Goal: Check status: Check status

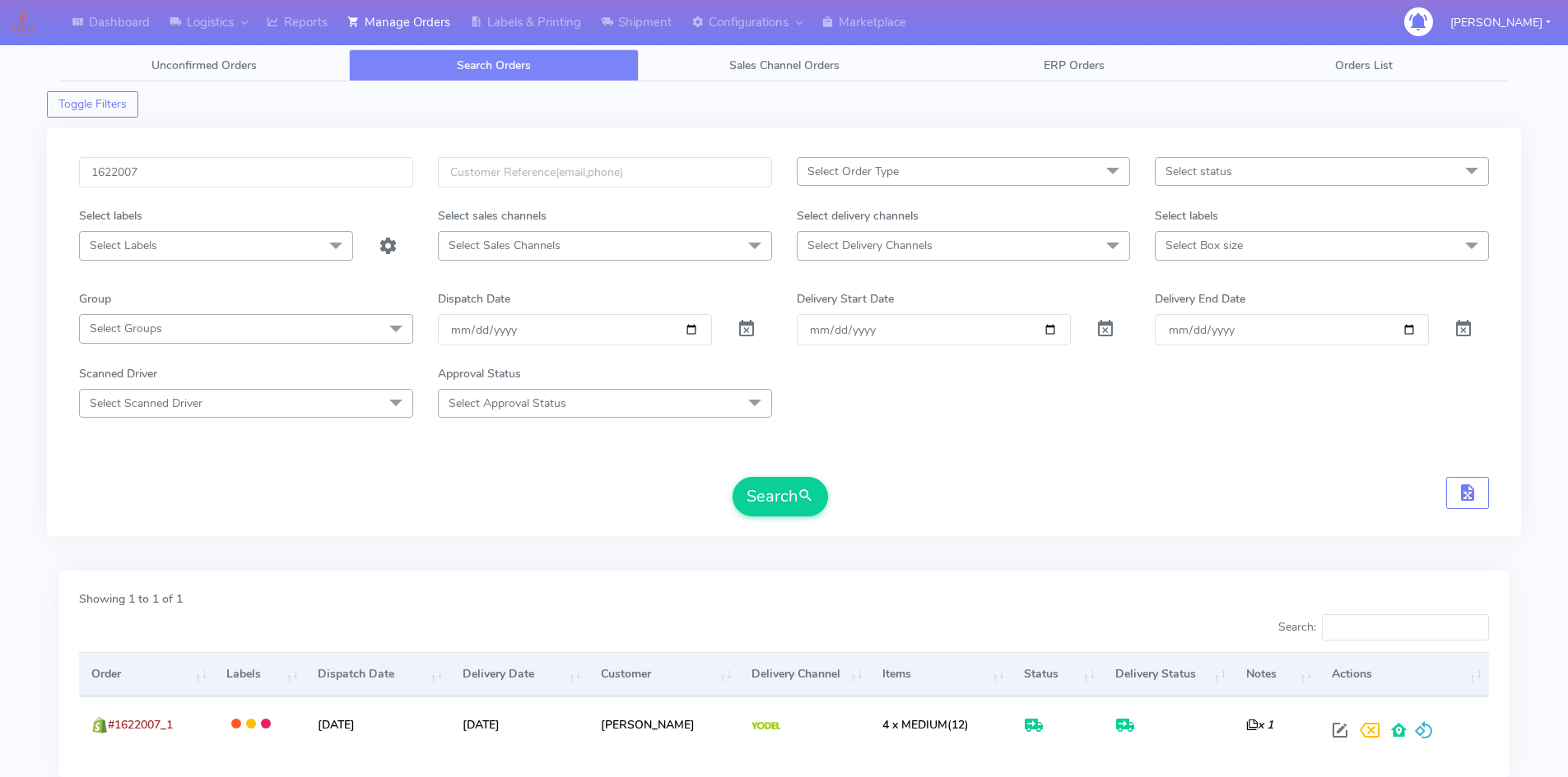
click at [290, 157] on input "1622007" at bounding box center [246, 172] width 334 height 30
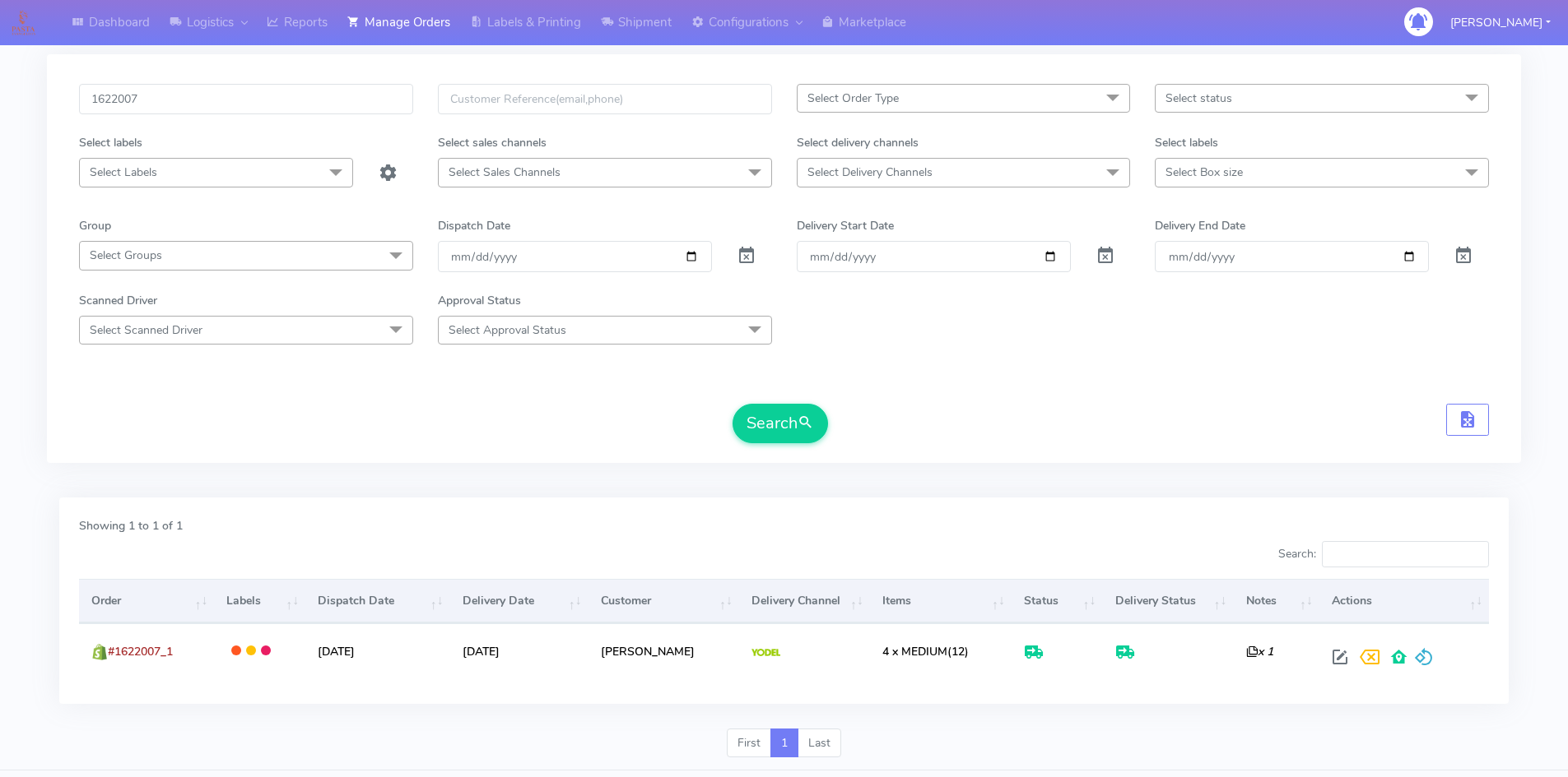
click at [290, 105] on input "1622007" at bounding box center [246, 99] width 334 height 30
type input "1619957"
click at [774, 419] on button "Search" at bounding box center [780, 423] width 96 height 39
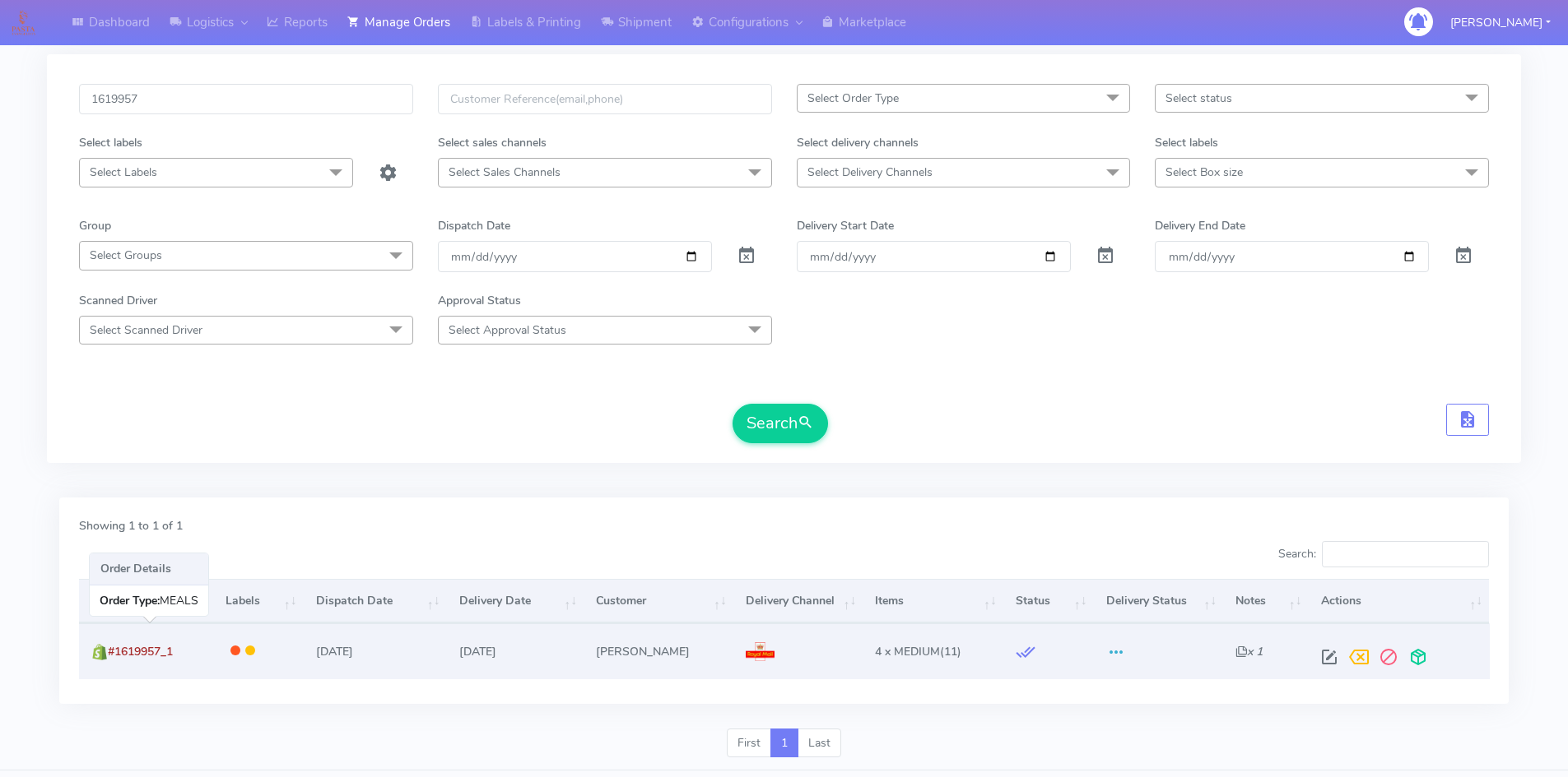
click at [130, 652] on span "#1619957_1" at bounding box center [140, 651] width 65 height 16
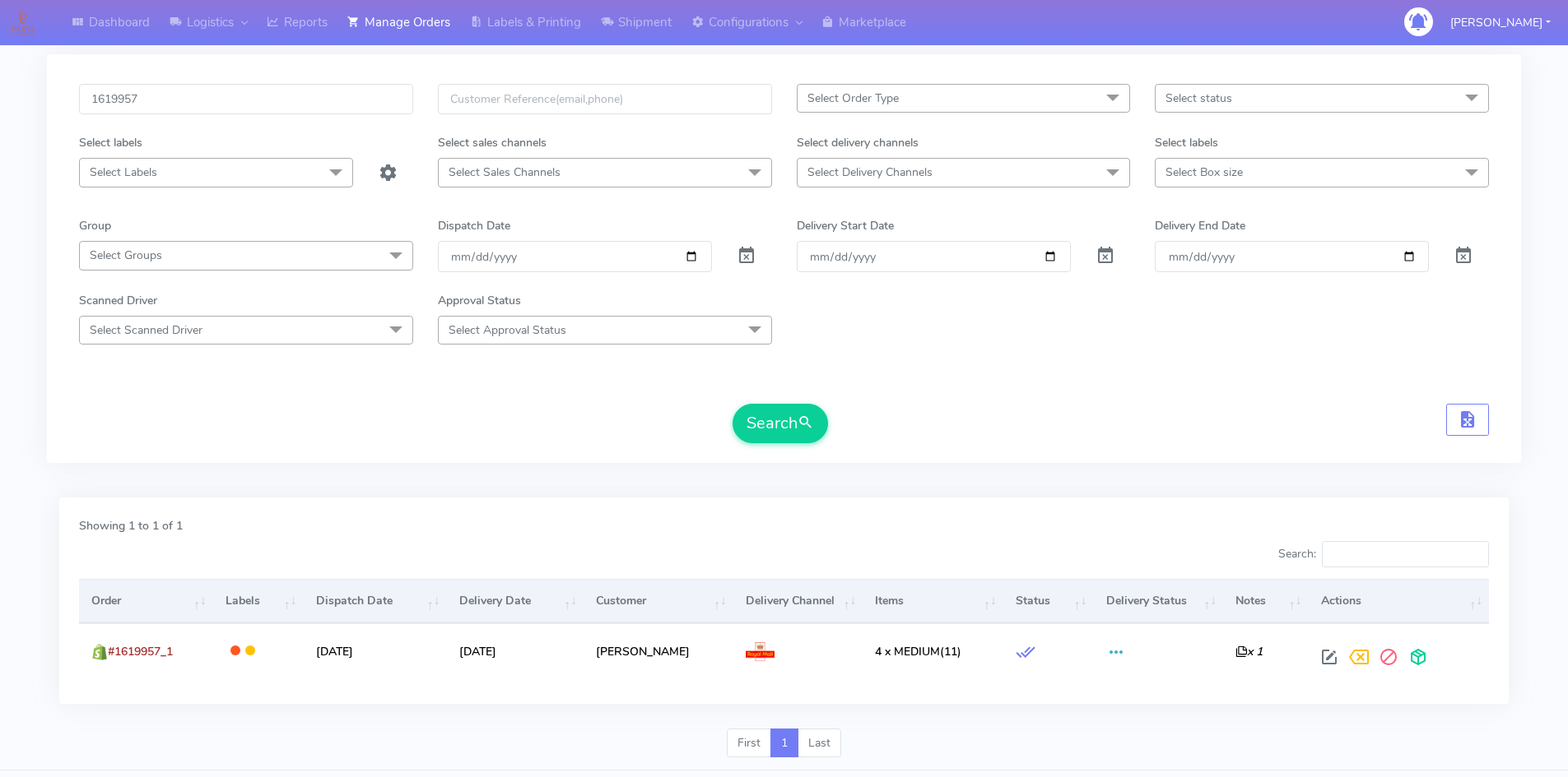
copy span "1619957_1"
click at [543, 472] on div "1619957 Select Order Type Select All MEALS ATAVI One Off Pasta Club Gift Kit Ev…" at bounding box center [784, 266] width 1474 height 443
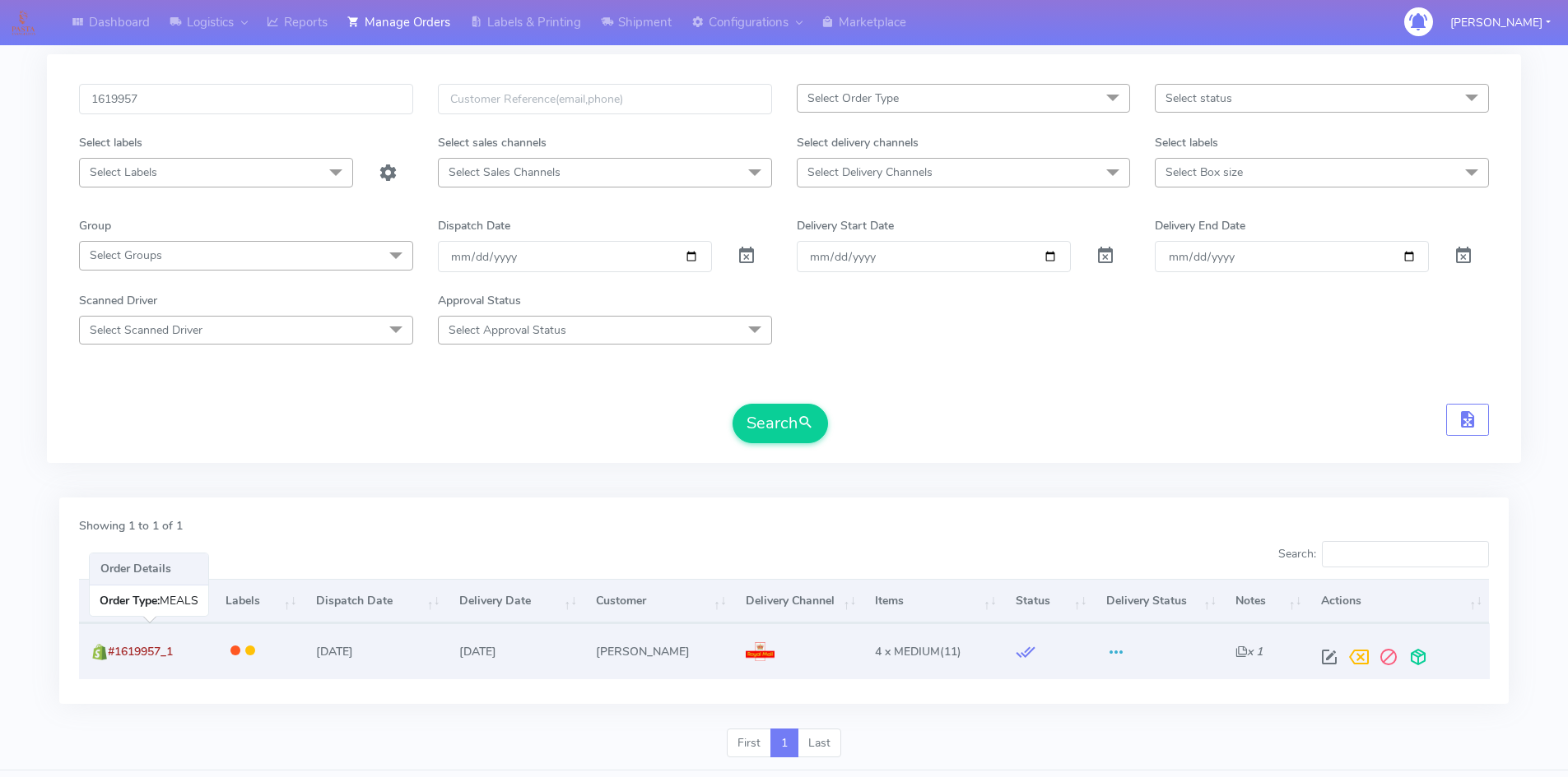
drag, startPoint x: 111, startPoint y: 652, endPoint x: 196, endPoint y: 648, distance: 85.1
click at [194, 654] on td "#1619957_1" at bounding box center [146, 650] width 134 height 55
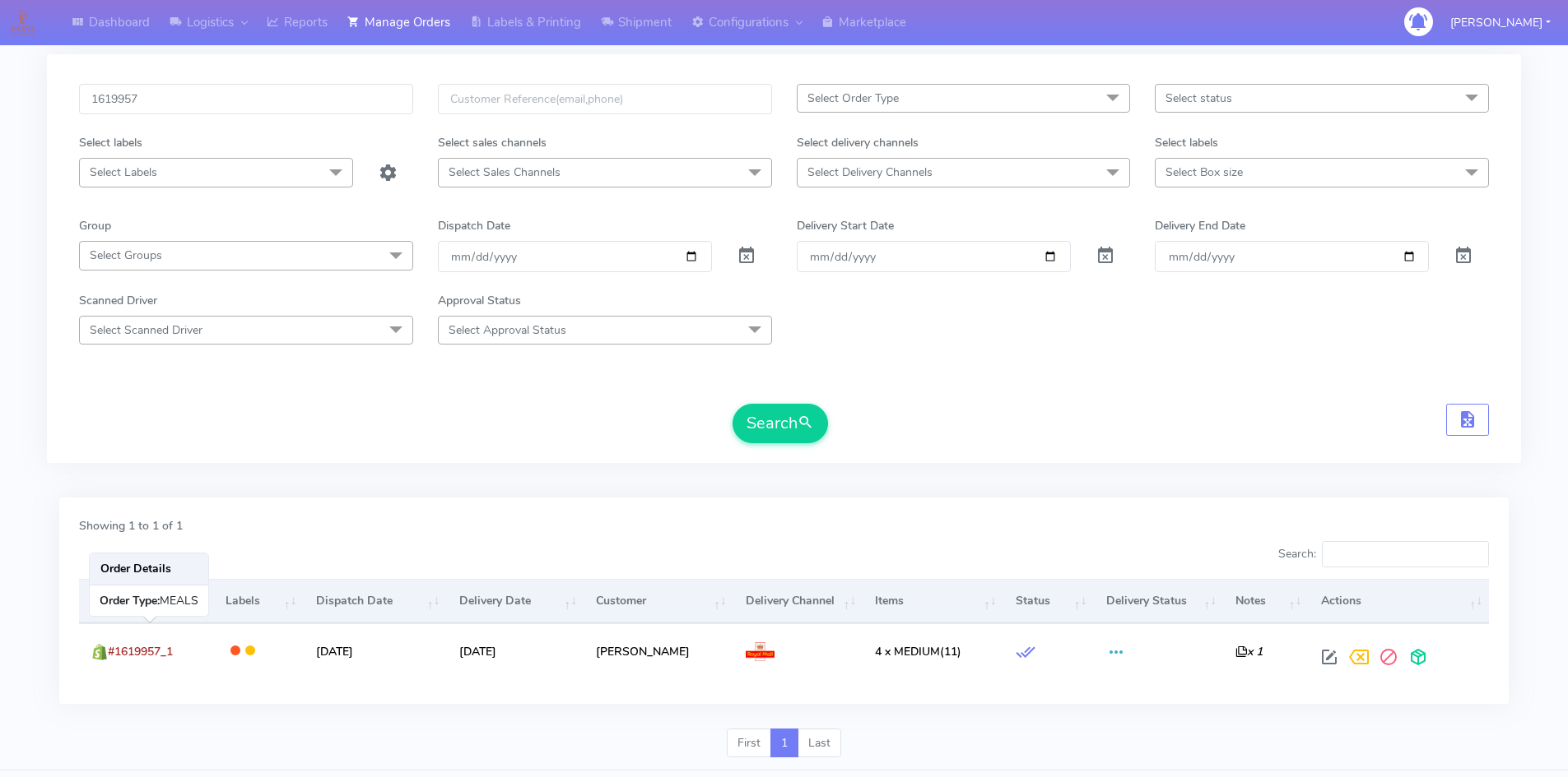
copy span "#1619957_1"
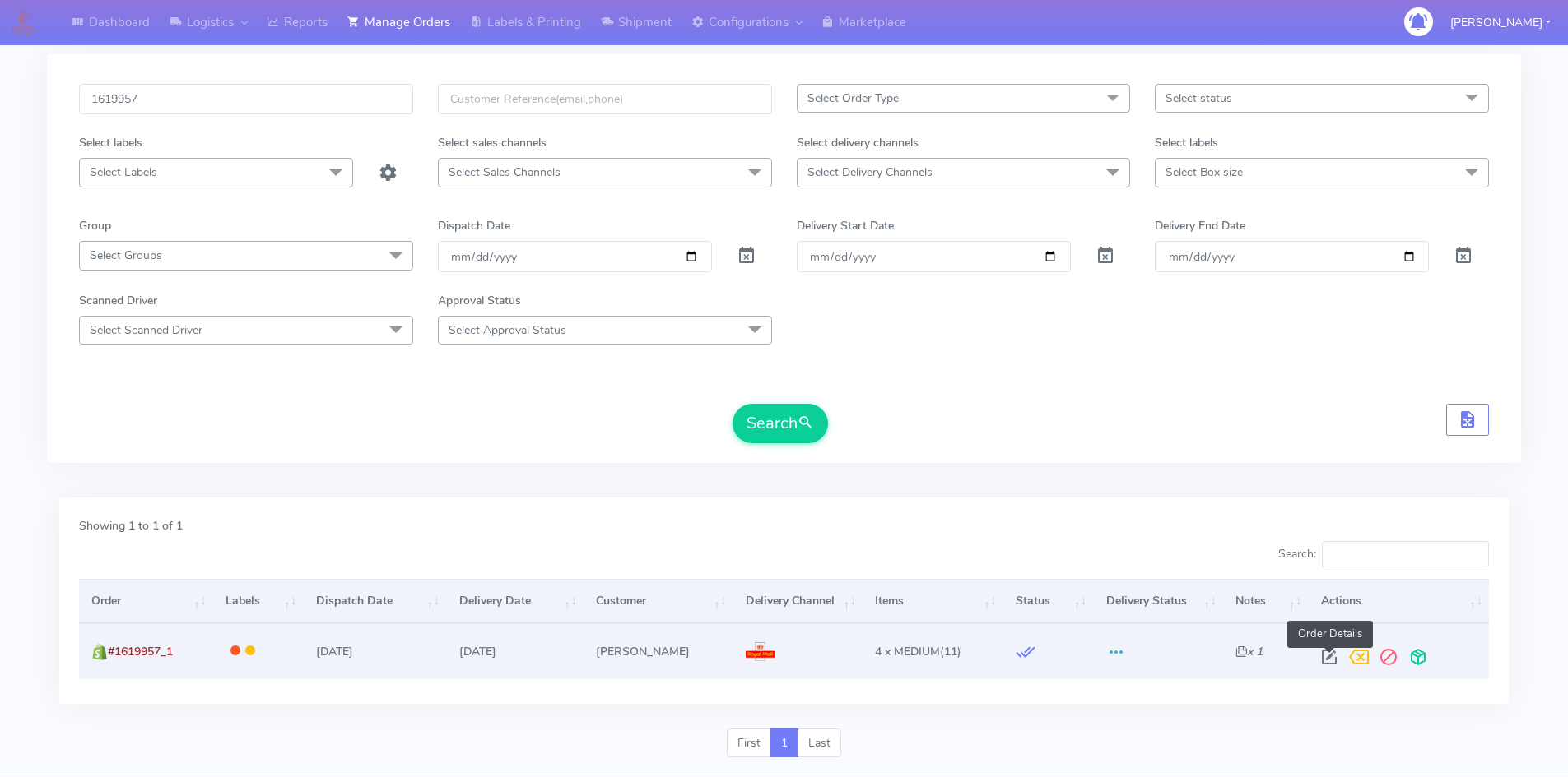
click at [1327, 654] on span at bounding box center [1330, 661] width 30 height 16
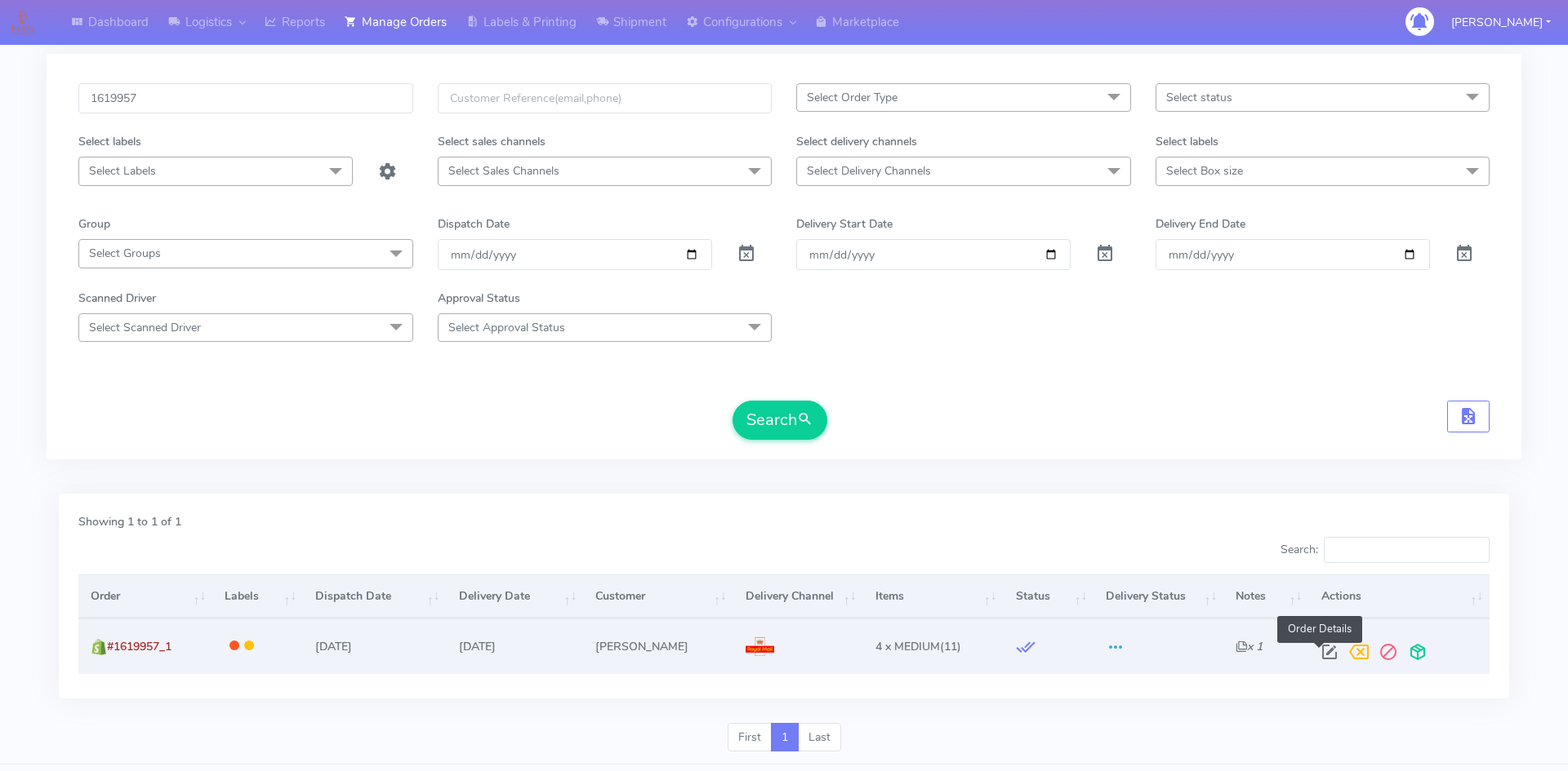
select select "3"
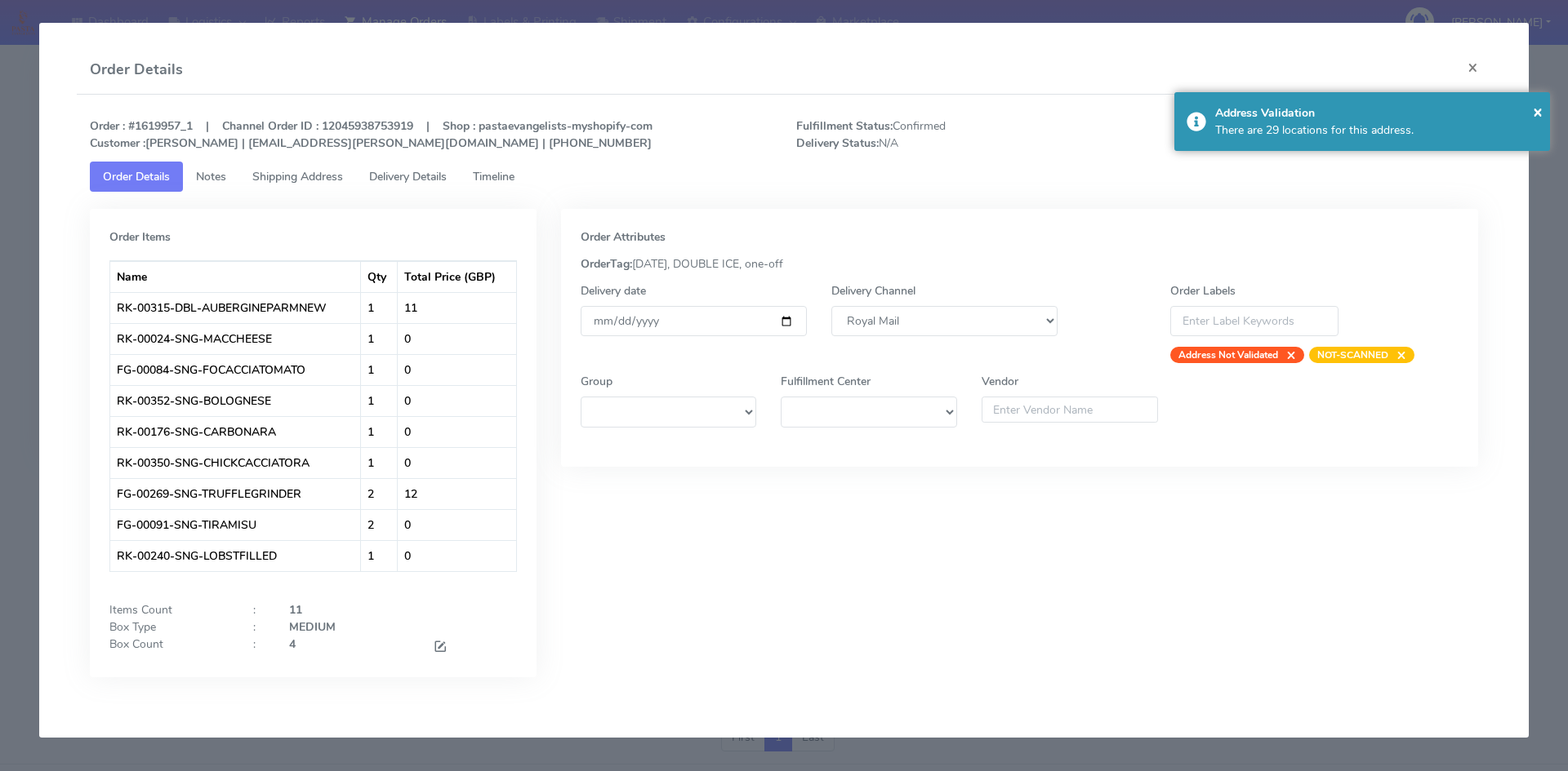
click at [416, 179] on span "Delivery Details" at bounding box center [407, 176] width 77 height 16
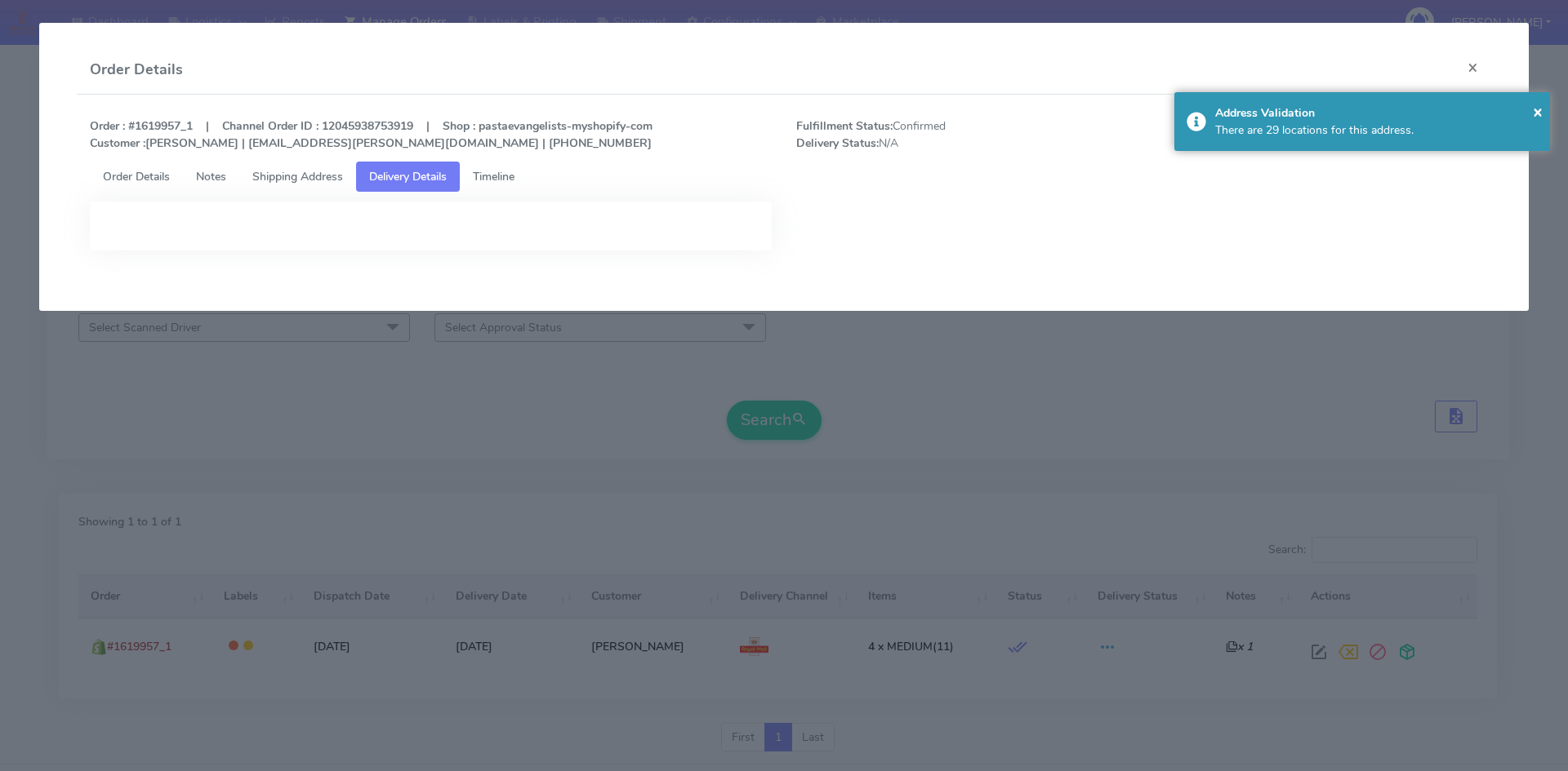
click at [283, 173] on span "Shipping Address" at bounding box center [297, 176] width 90 height 16
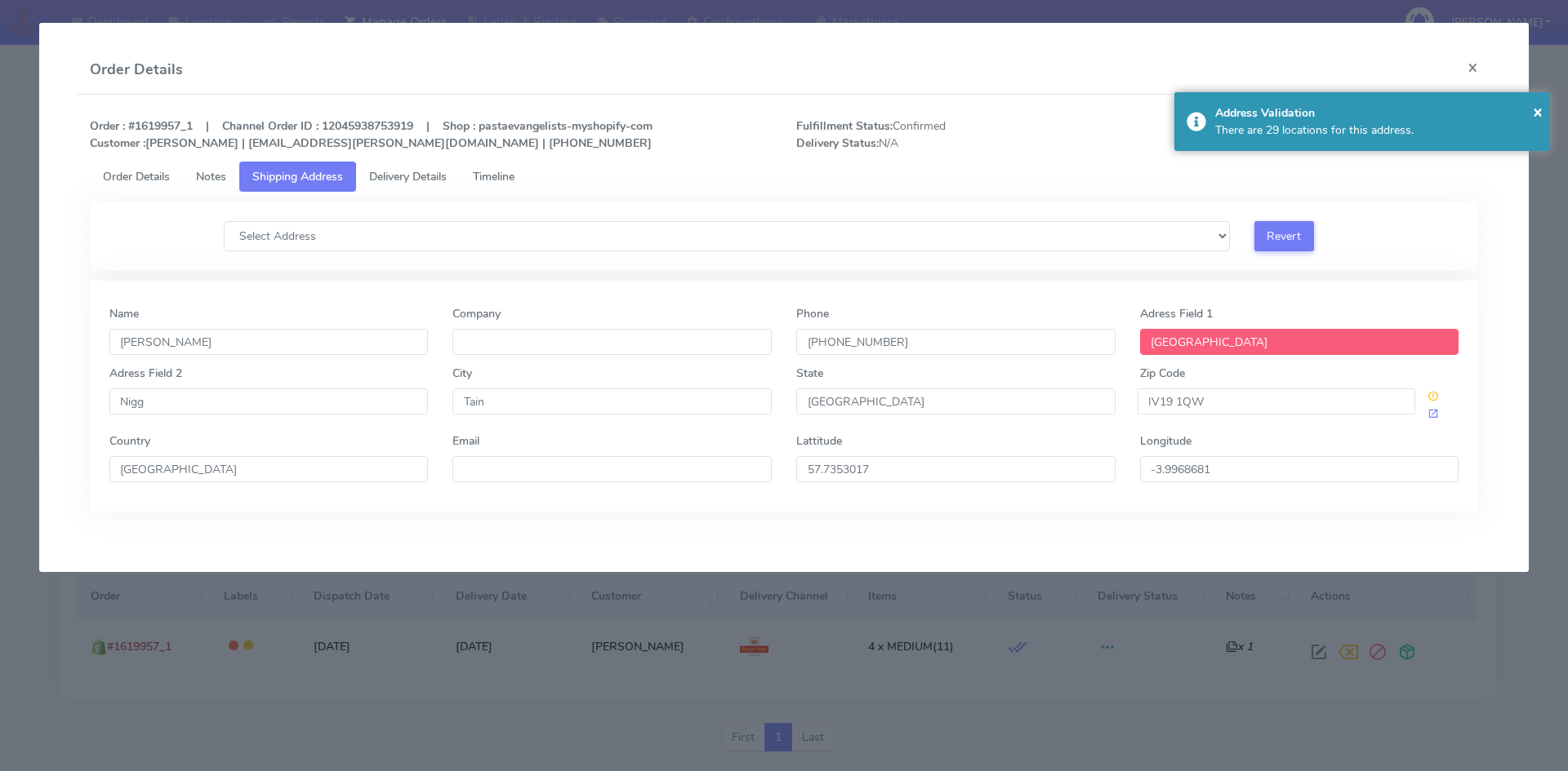
click at [152, 181] on span "Order Details" at bounding box center [136, 176] width 67 height 16
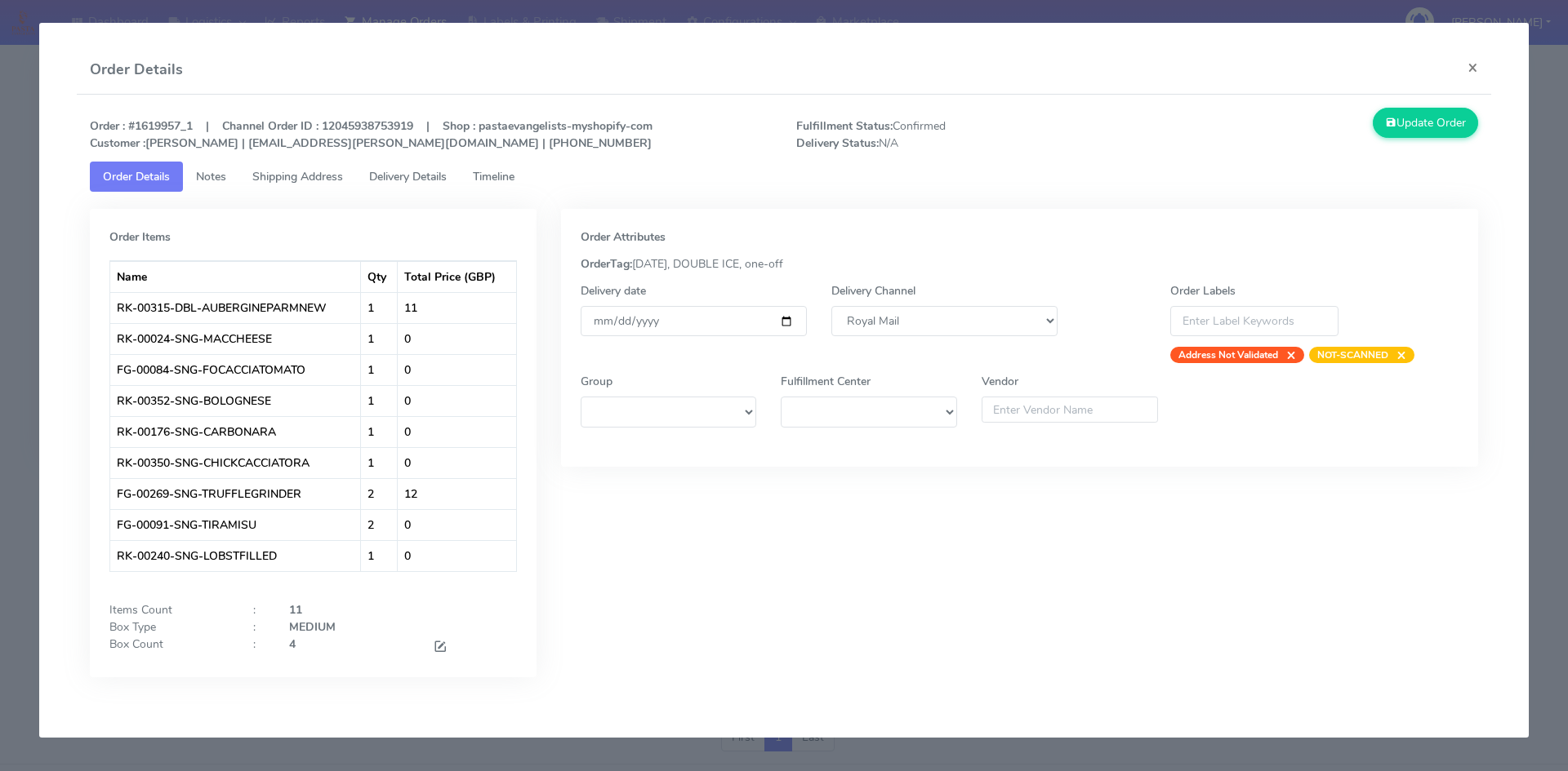
click at [493, 178] on span "Timeline" at bounding box center [493, 176] width 42 height 16
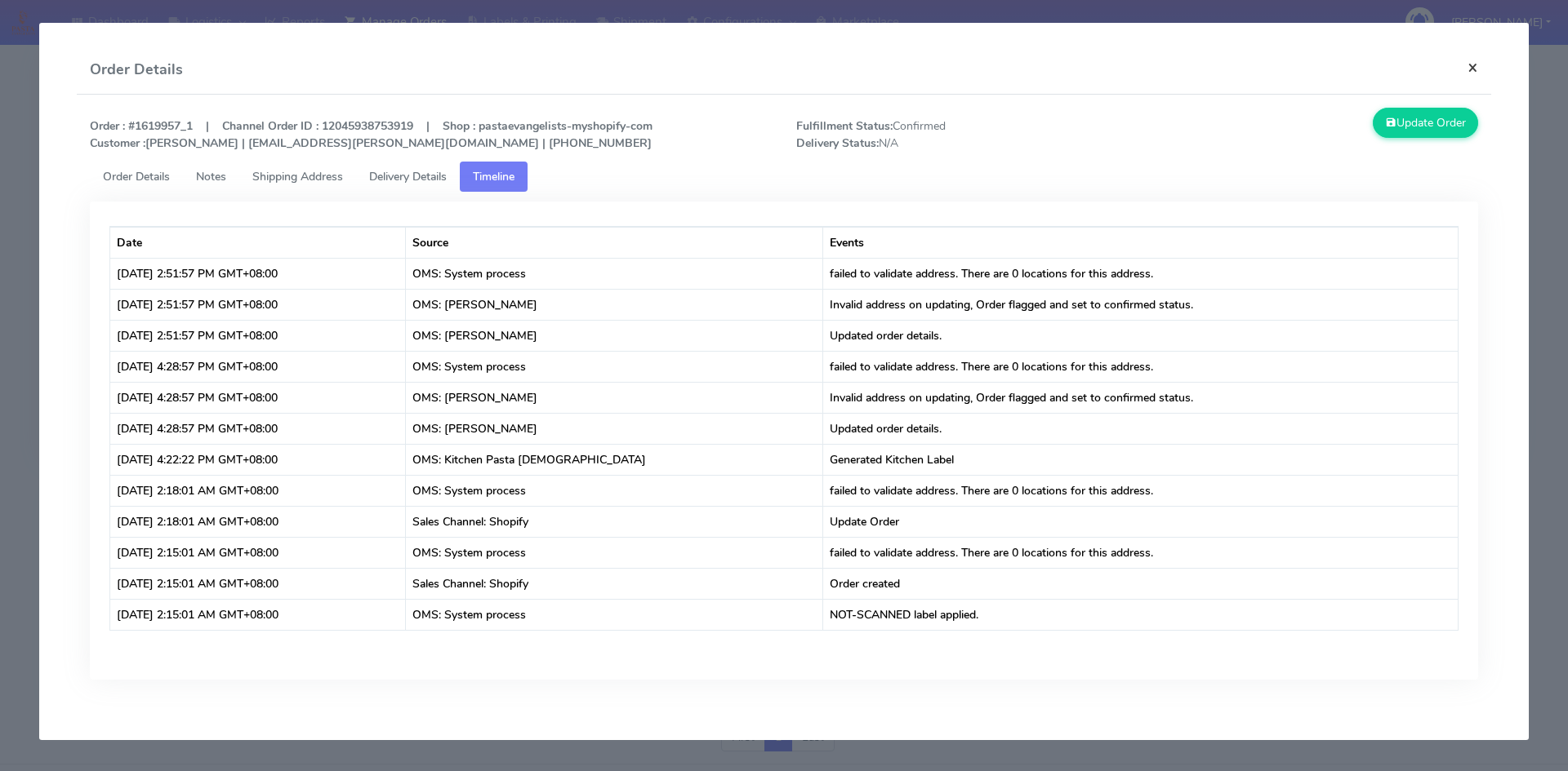
click at [1484, 61] on button "×" at bounding box center [1472, 67] width 36 height 43
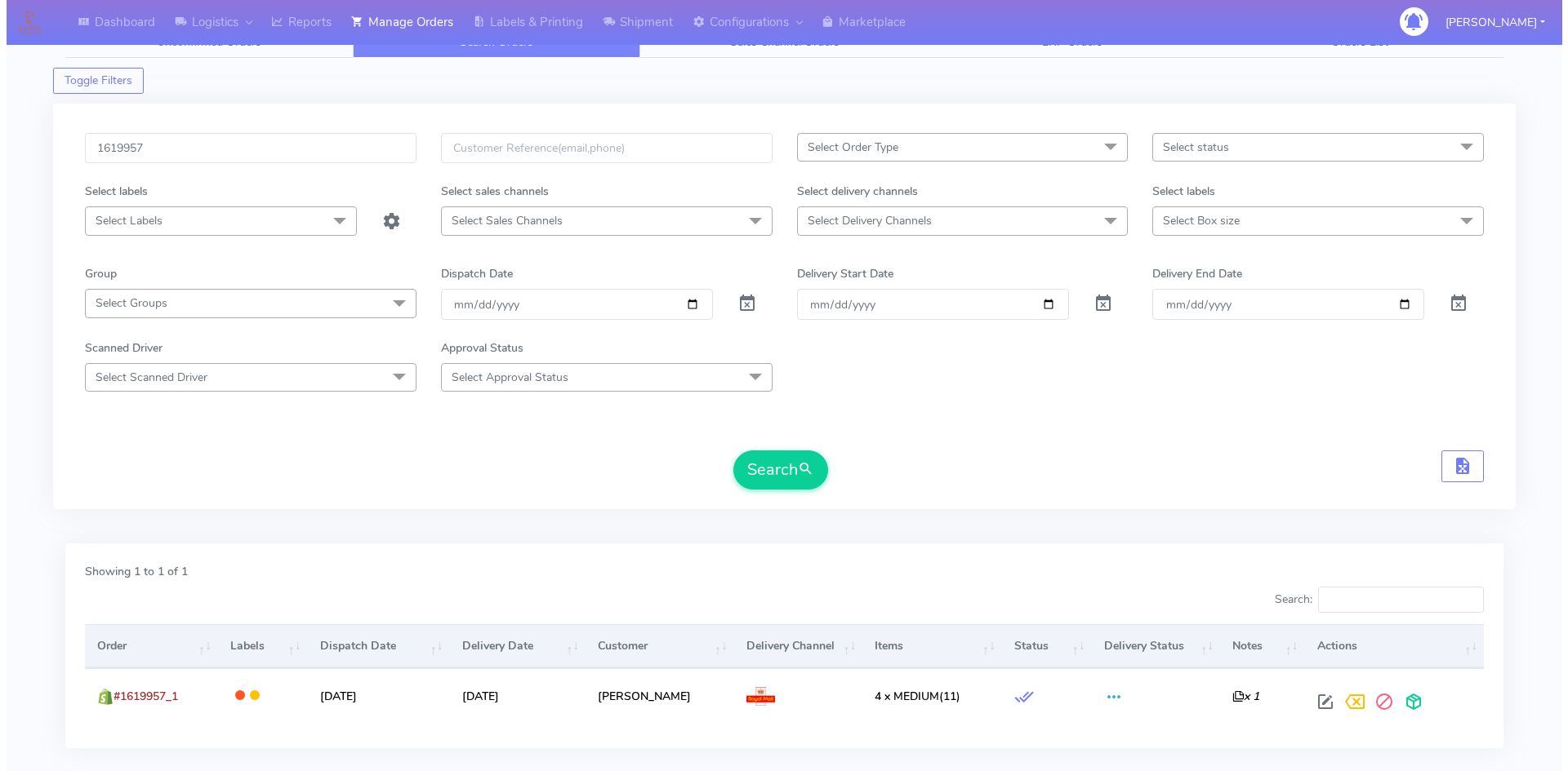
scroll to position [0, 0]
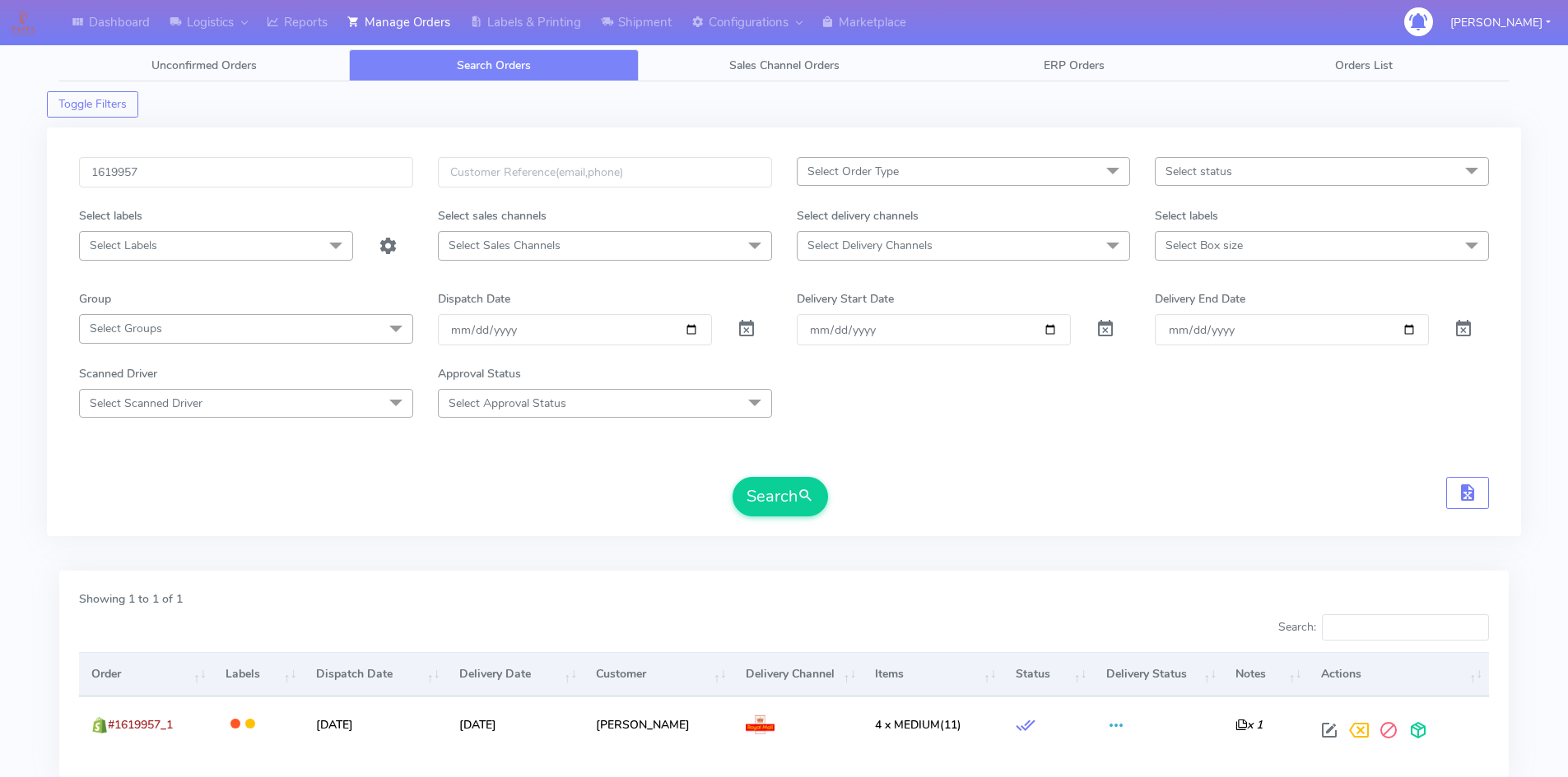
click at [417, 53] on link "Search Orders" at bounding box center [494, 66] width 290 height 32
click at [241, 185] on input "1619957" at bounding box center [246, 172] width 334 height 30
paste input "22007"
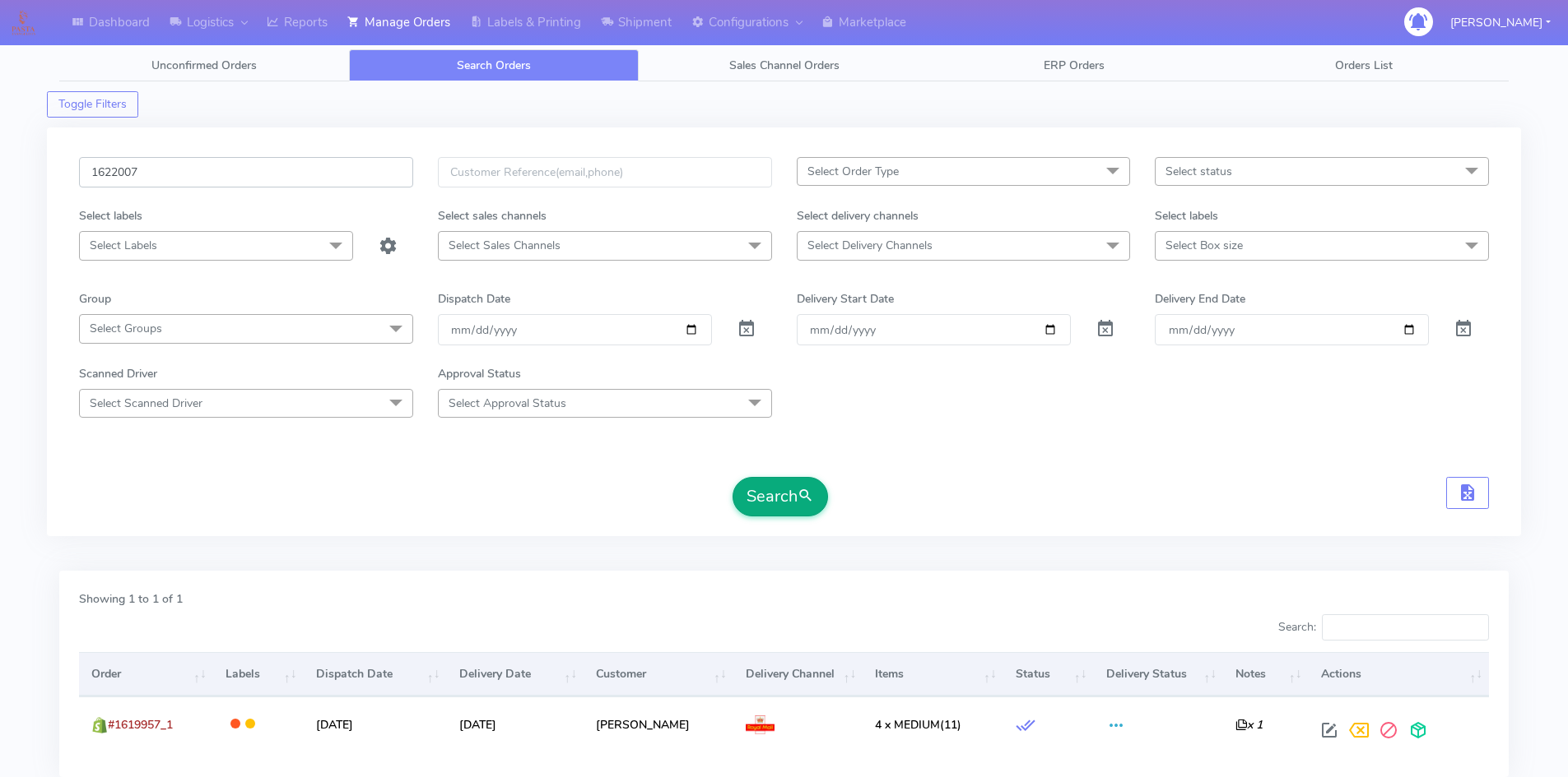
type input "1622007"
click at [766, 483] on button "Search" at bounding box center [780, 496] width 96 height 39
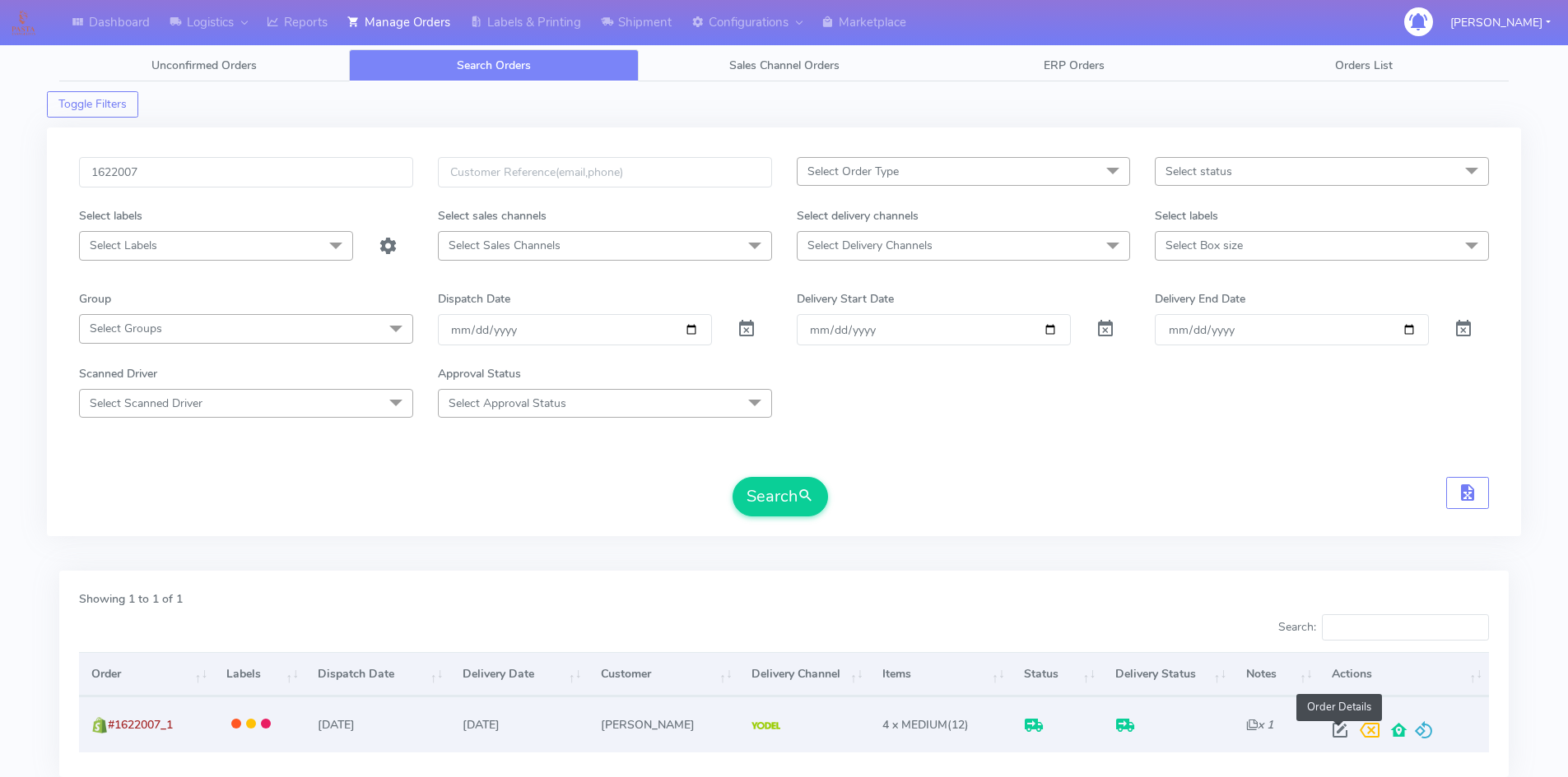
click at [1336, 732] on span at bounding box center [1340, 734] width 30 height 16
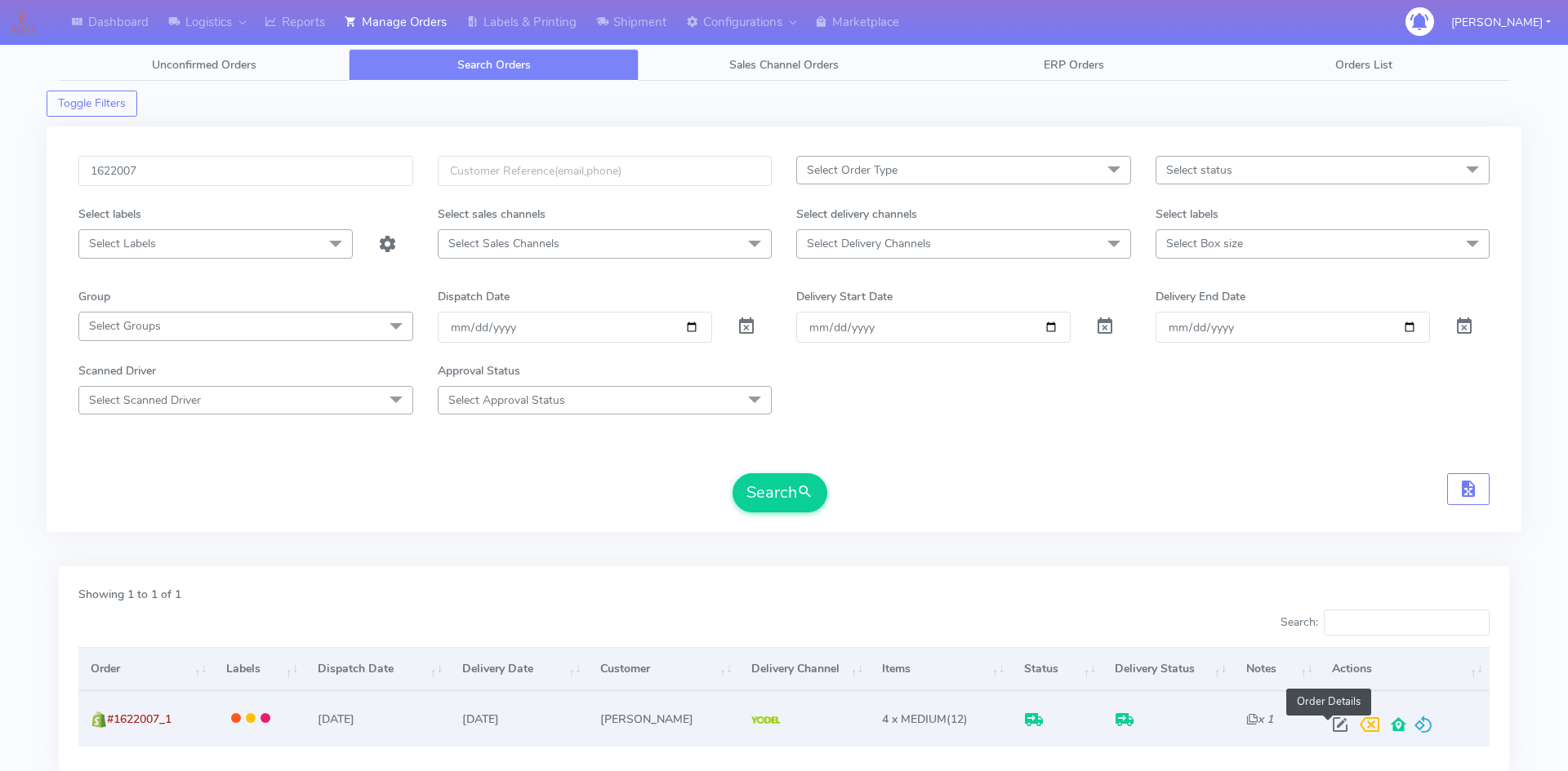
select select "5"
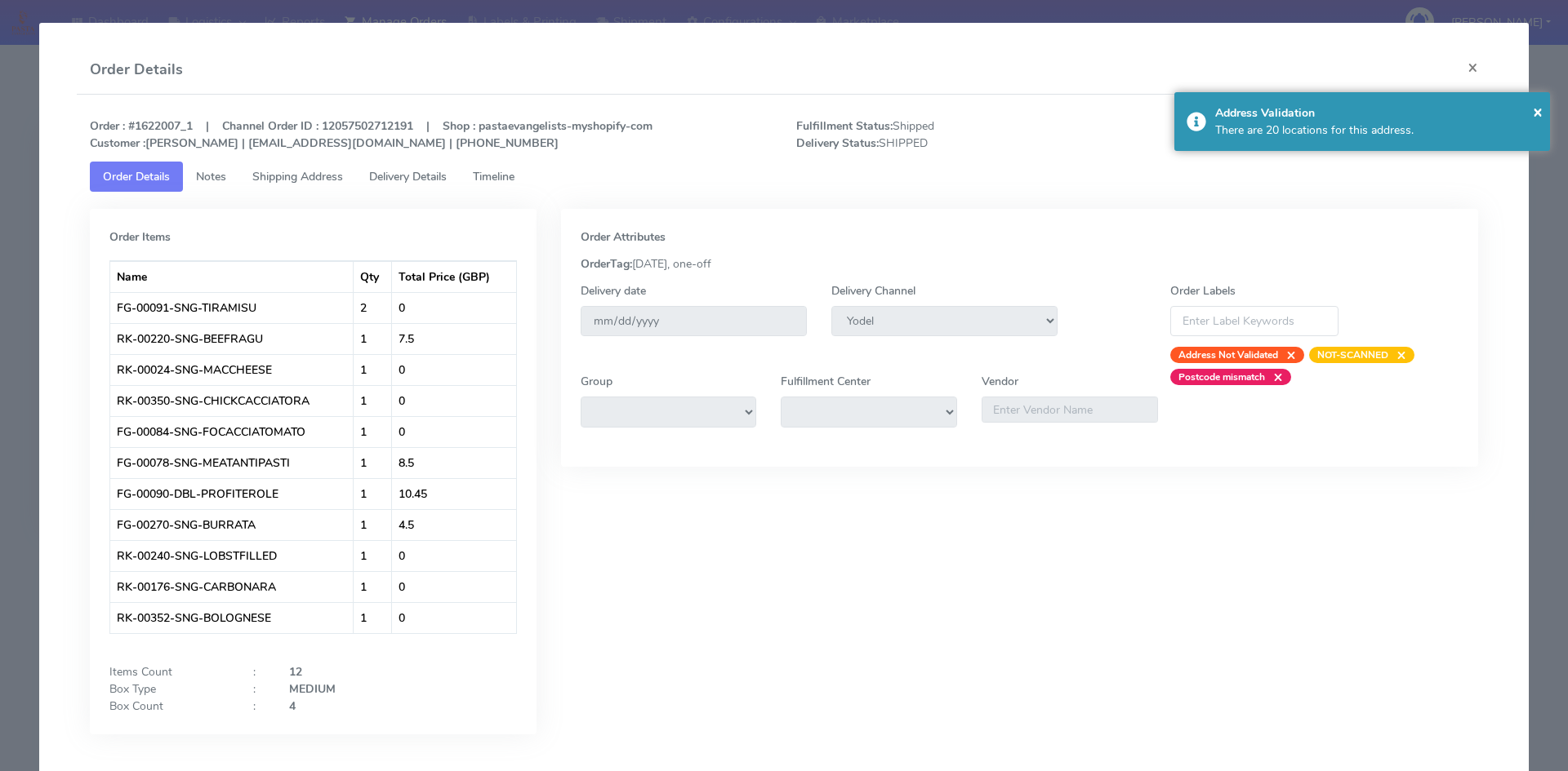
click at [412, 182] on span "Delivery Details" at bounding box center [407, 176] width 77 height 16
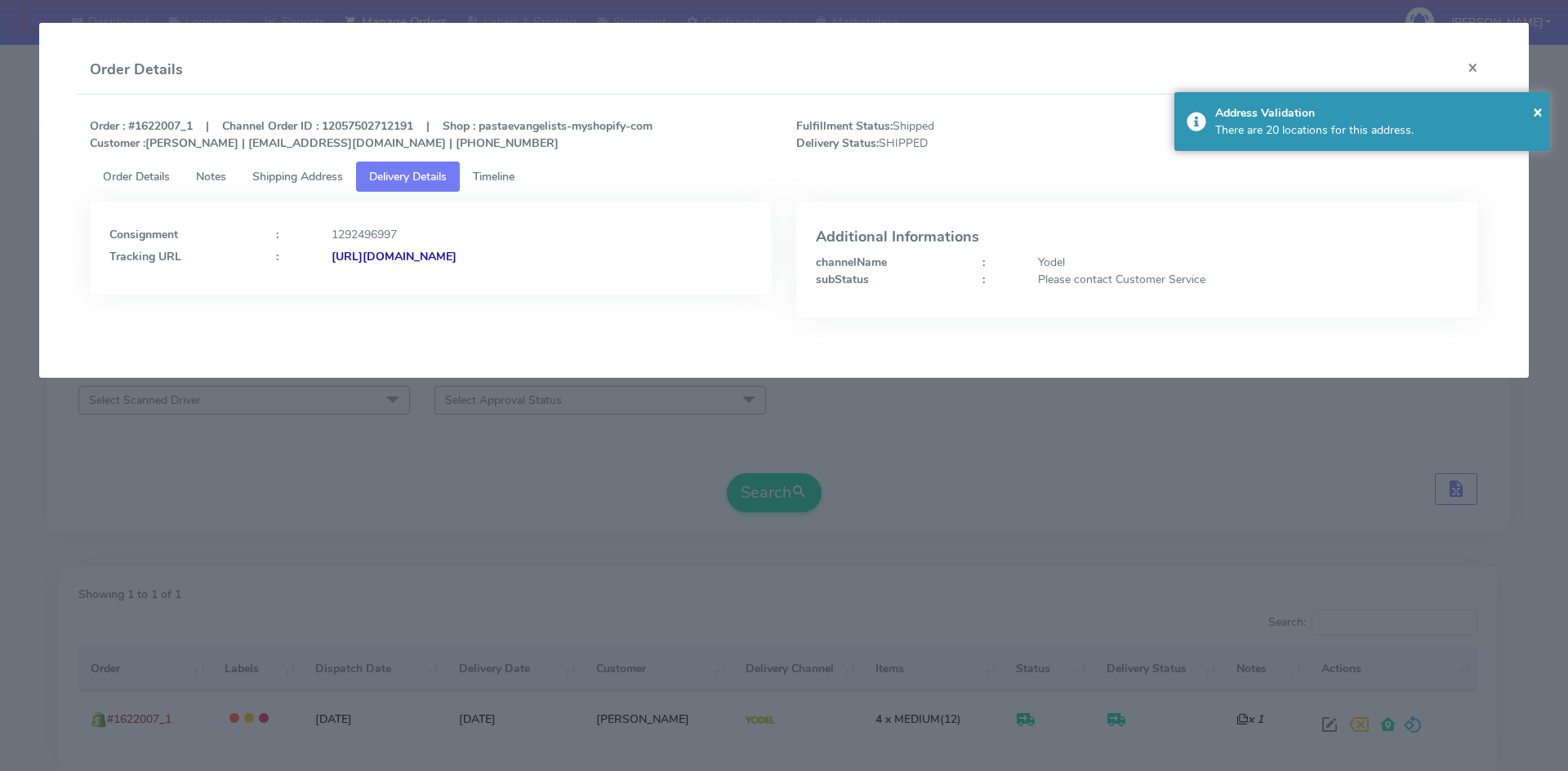
click at [457, 258] on strong "[URL][DOMAIN_NAME]" at bounding box center [394, 256] width 125 height 16
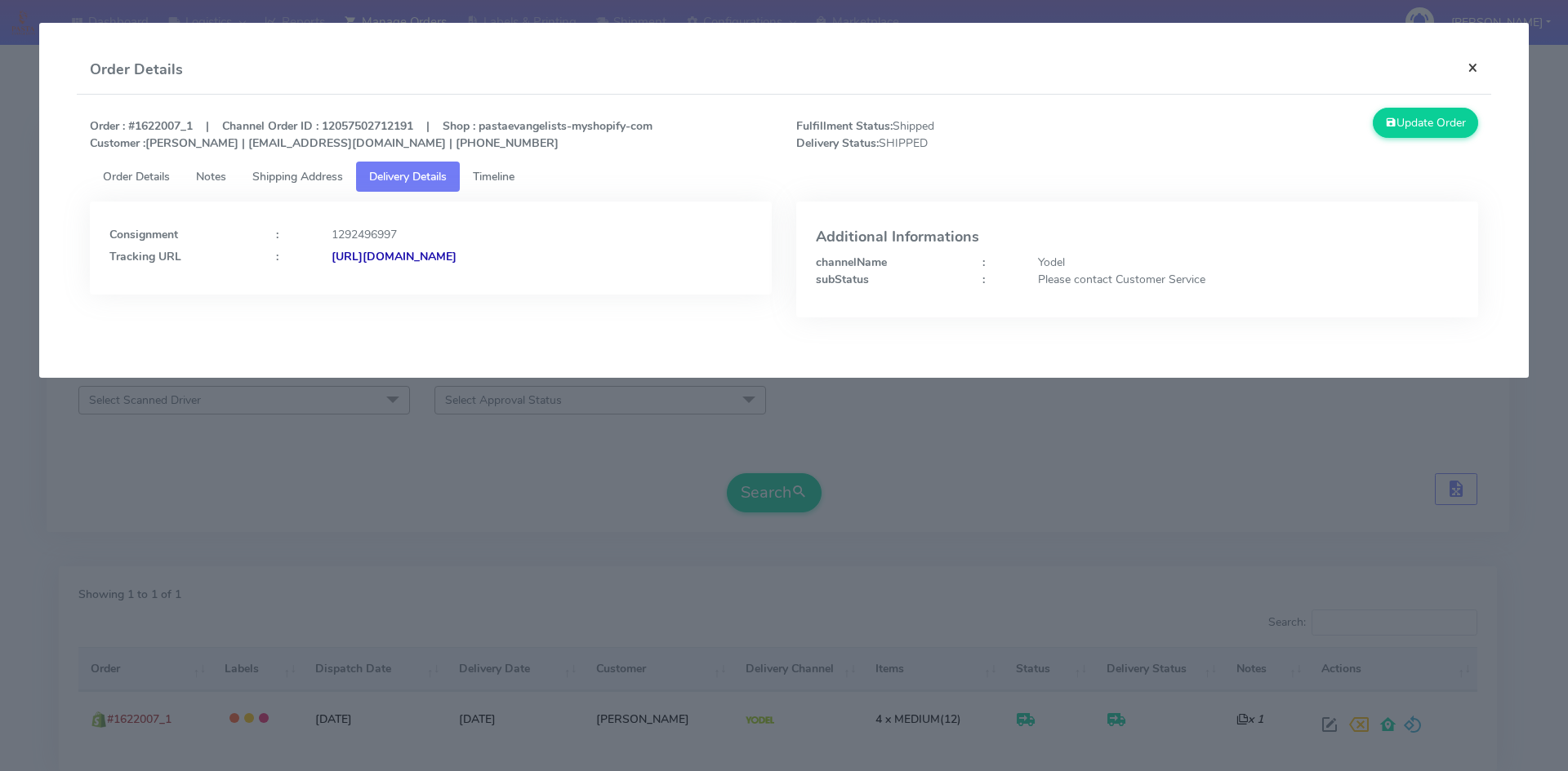
click at [1469, 66] on button "×" at bounding box center [1472, 67] width 36 height 43
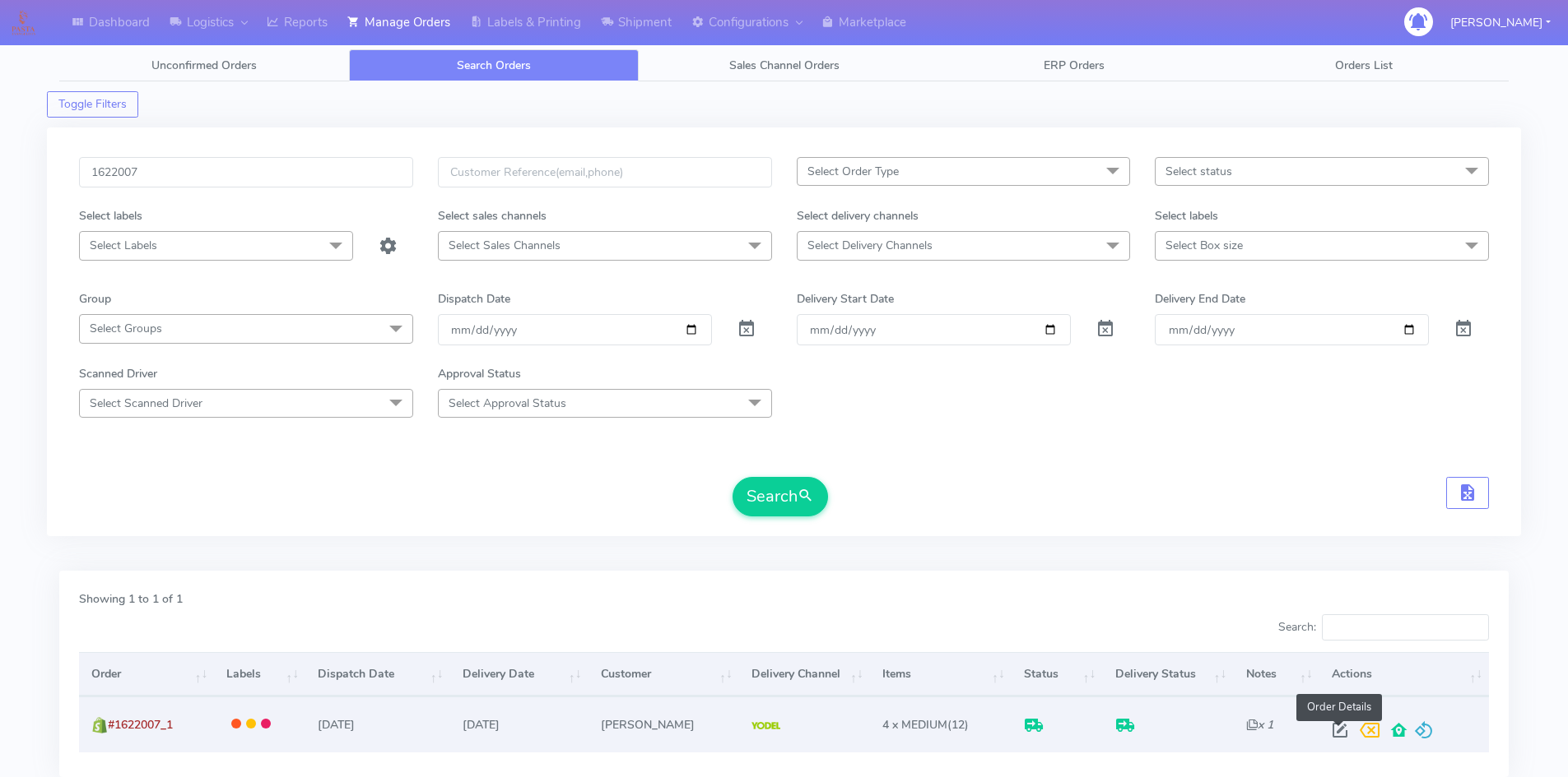
click at [1345, 727] on span at bounding box center [1340, 734] width 30 height 16
select select "5"
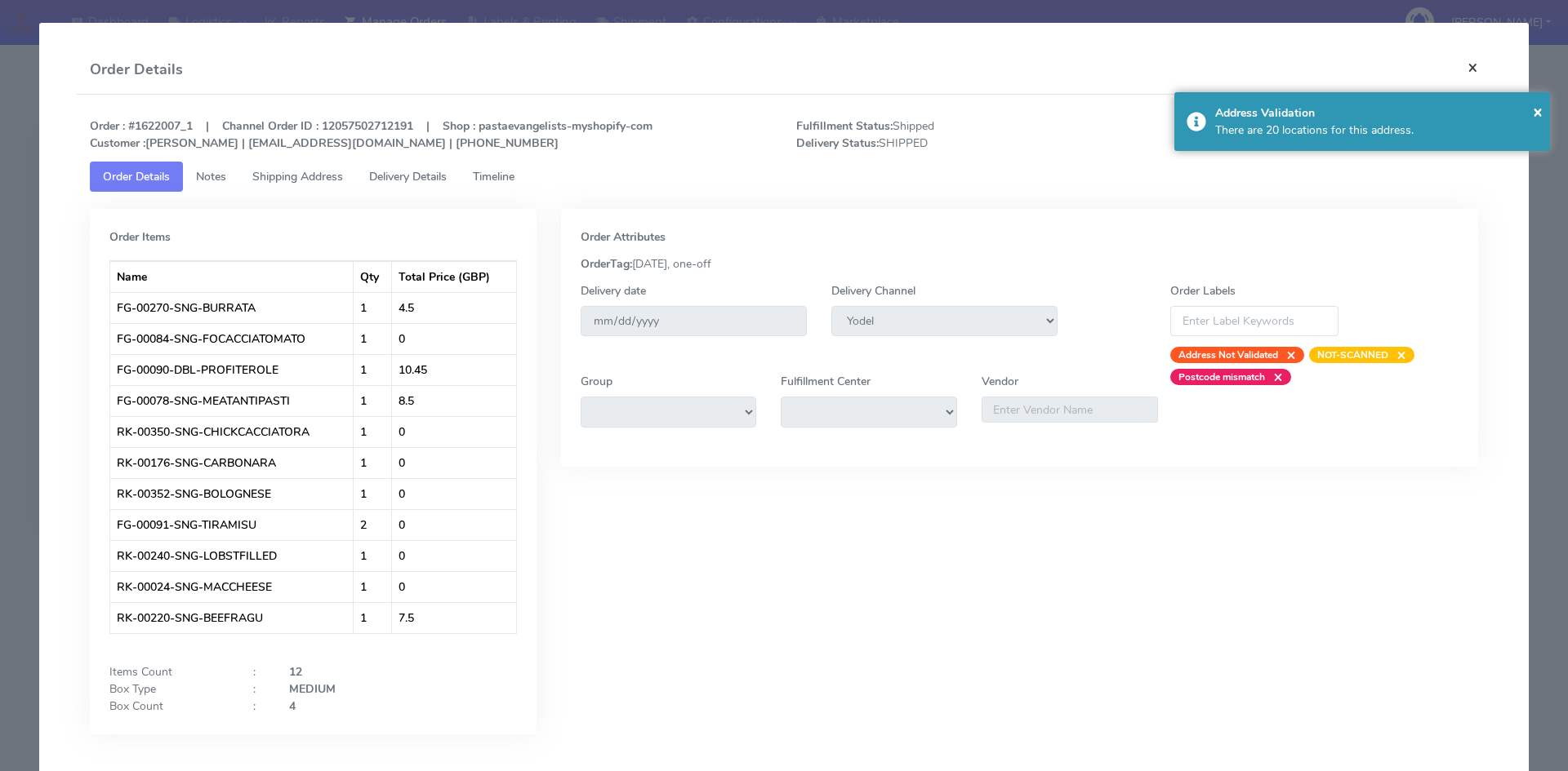
click at [1458, 56] on button "×" at bounding box center [1472, 67] width 36 height 43
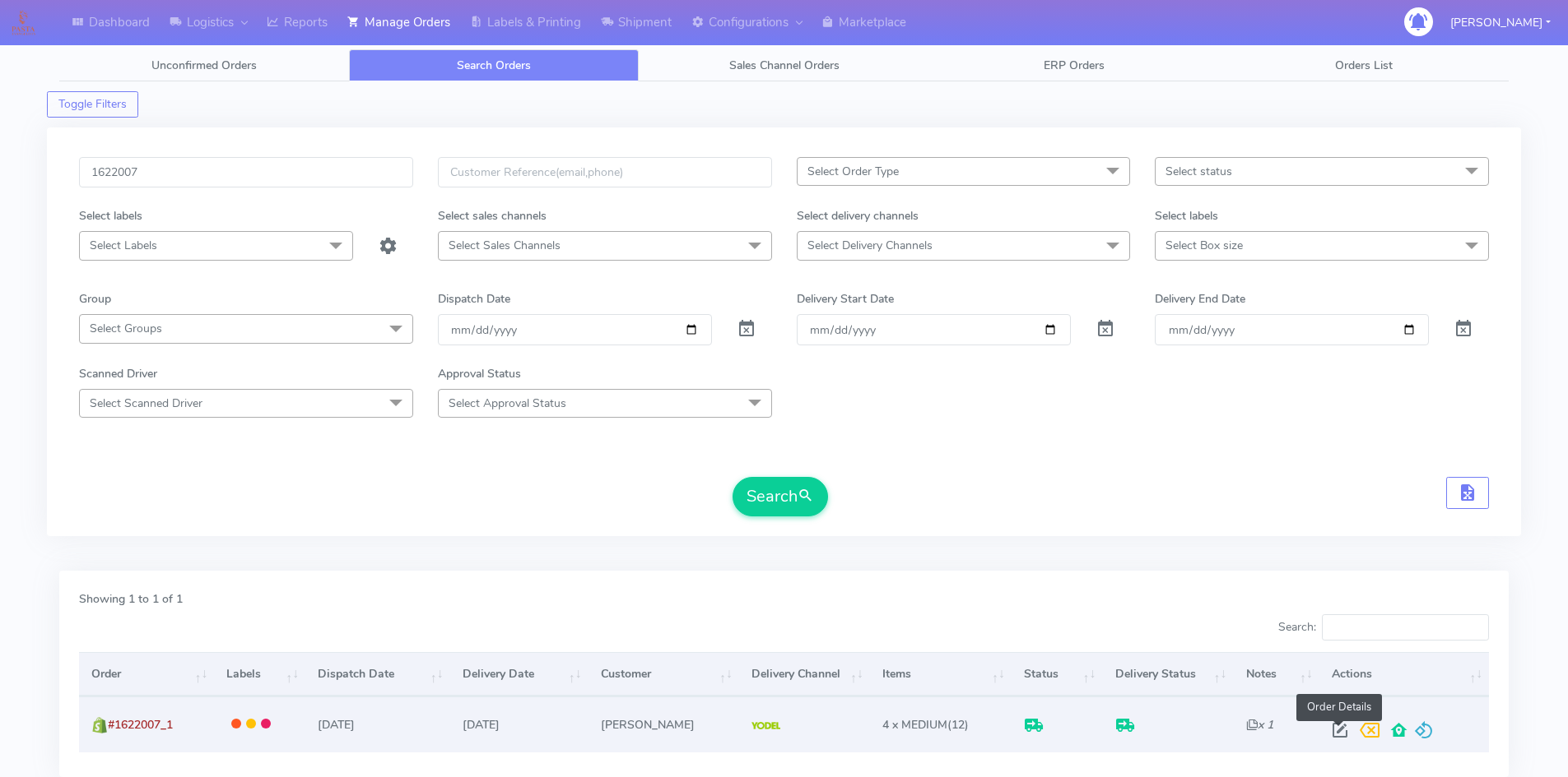
click at [1341, 728] on span at bounding box center [1340, 734] width 30 height 16
select select "5"
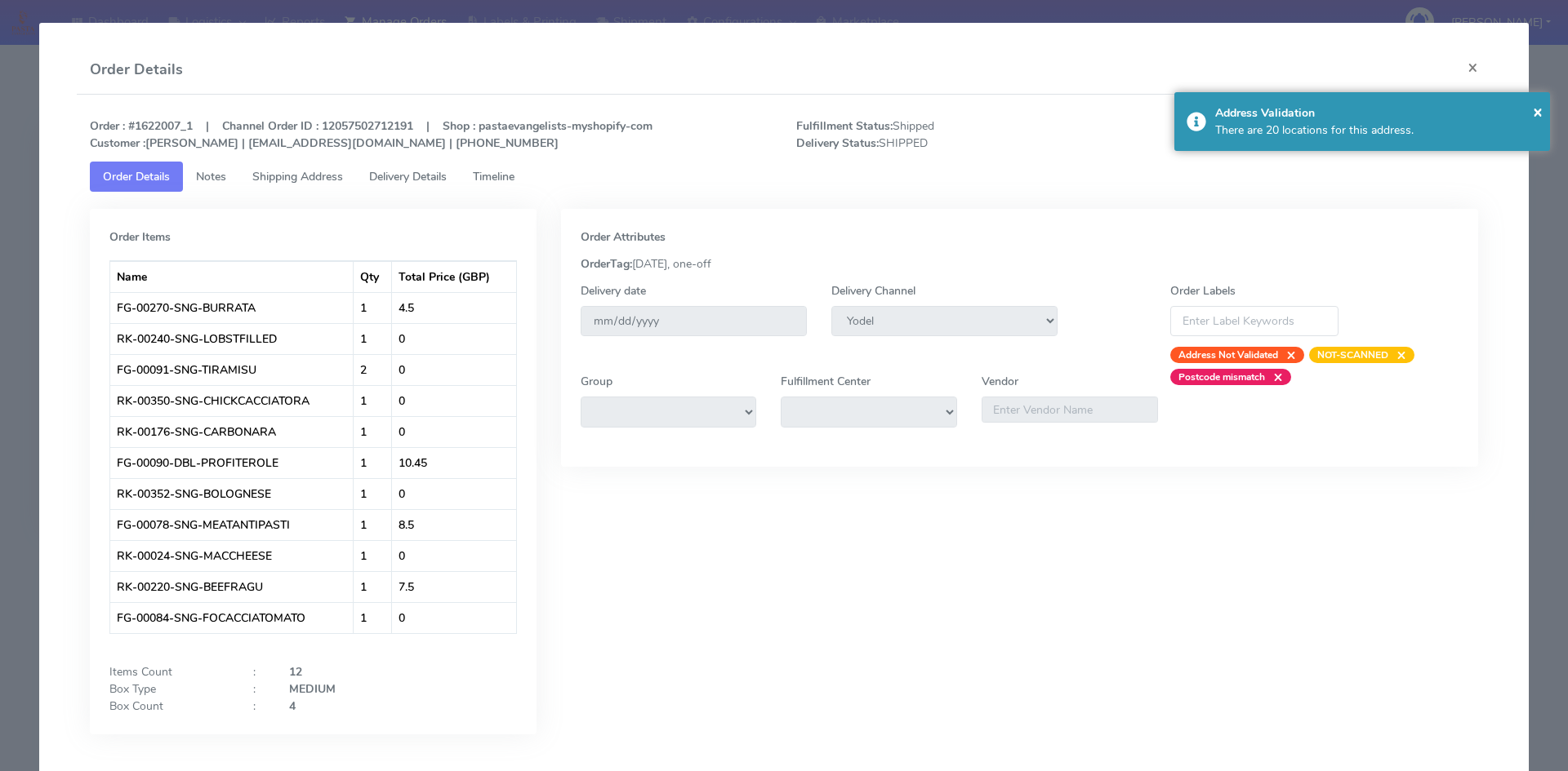
click at [382, 173] on span "Delivery Details" at bounding box center [407, 176] width 77 height 16
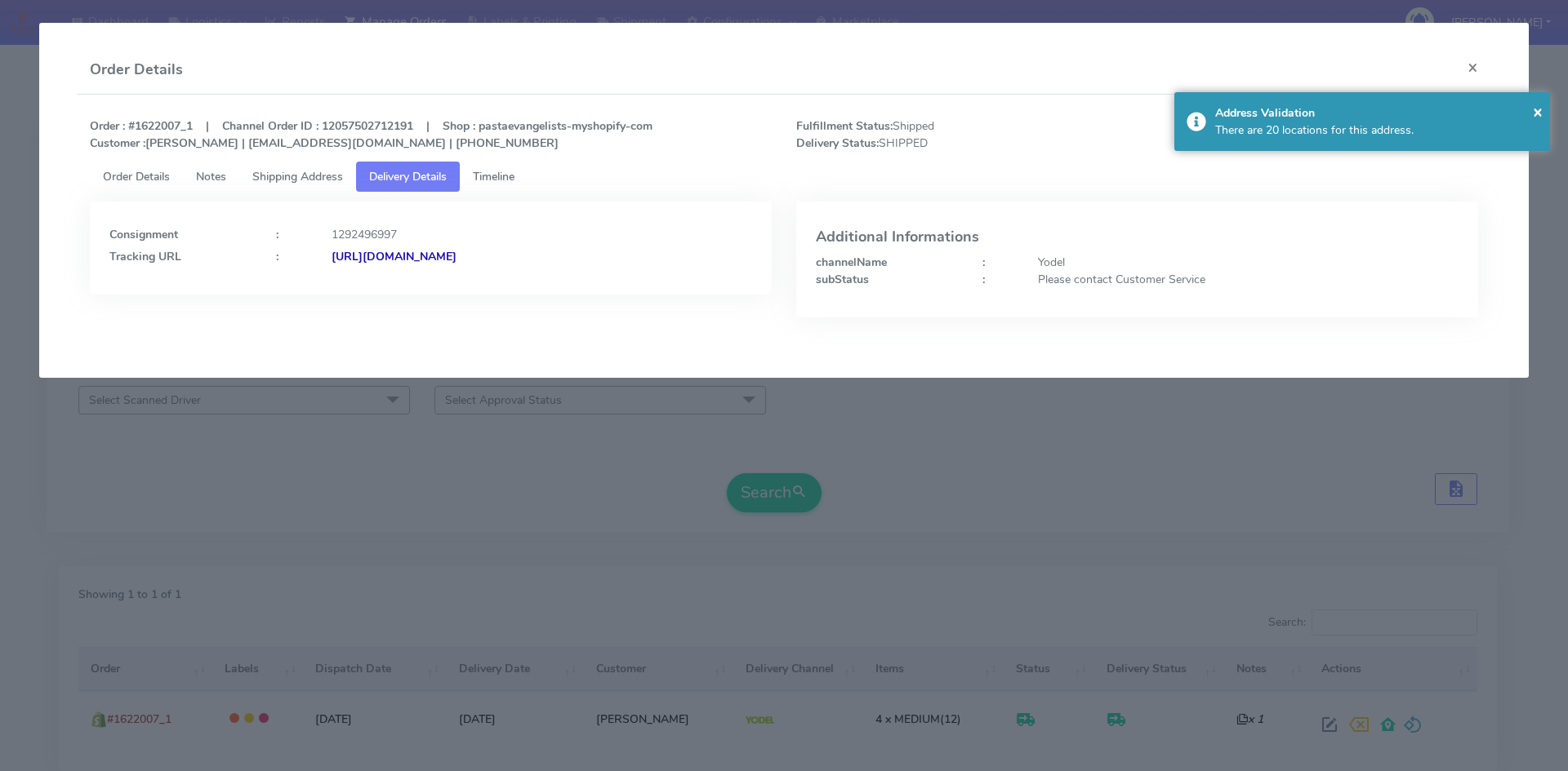
drag, startPoint x: 651, startPoint y: 258, endPoint x: 508, endPoint y: 480, distance: 264.1
click at [508, 480] on modal-container "Order Details × Order : #1622007_1 | Channel Order ID : 12057502712191 | Shop :…" at bounding box center [784, 386] width 1568 height 771
copy strong "JJD0002249960895745"
click at [1043, 440] on modal-container "Order Details × Order : #1622007_1 | Channel Order ID : 12057502712191 | Shop :…" at bounding box center [784, 386] width 1568 height 771
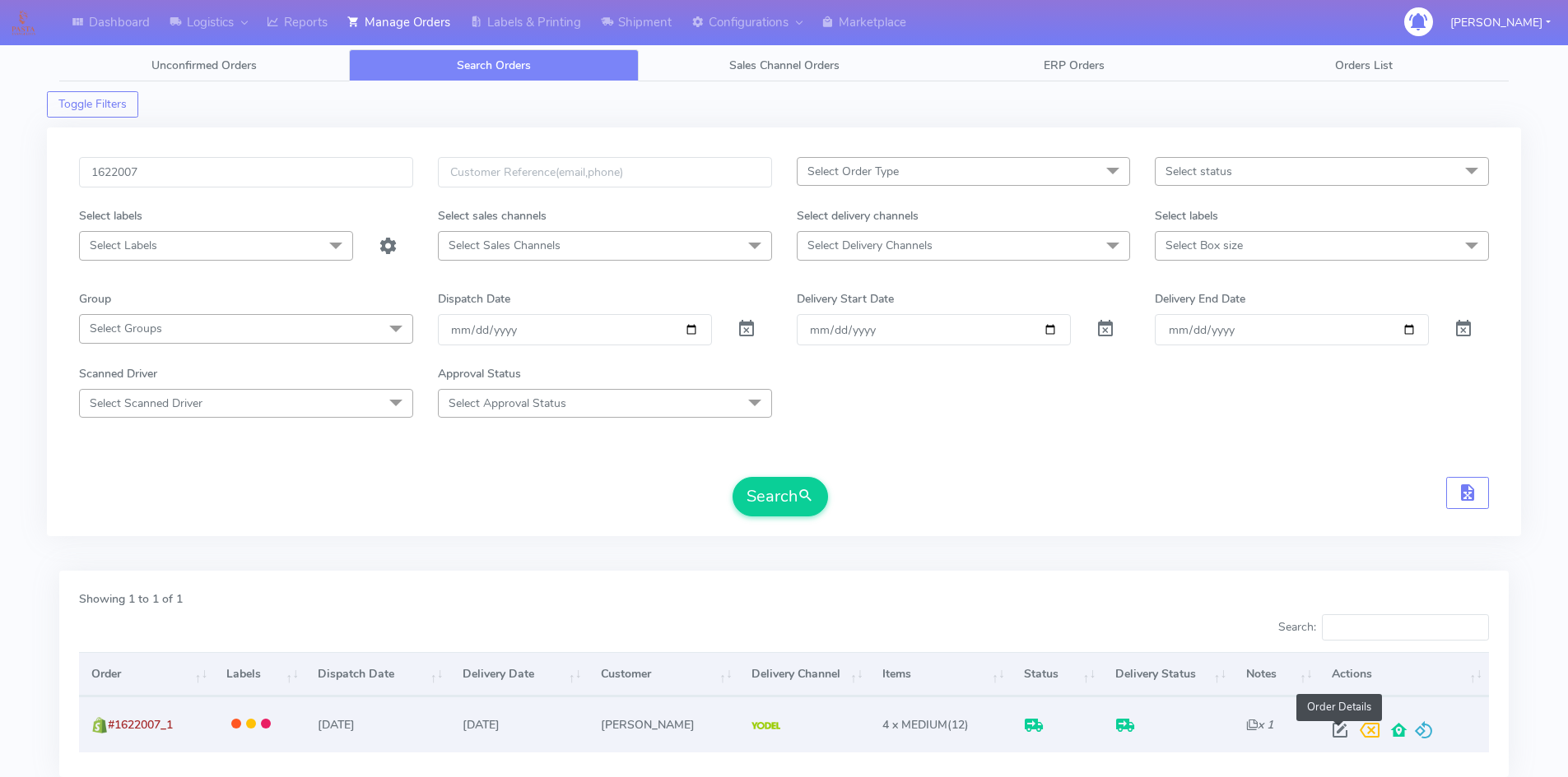
click at [1336, 727] on span at bounding box center [1340, 734] width 30 height 16
select select "5"
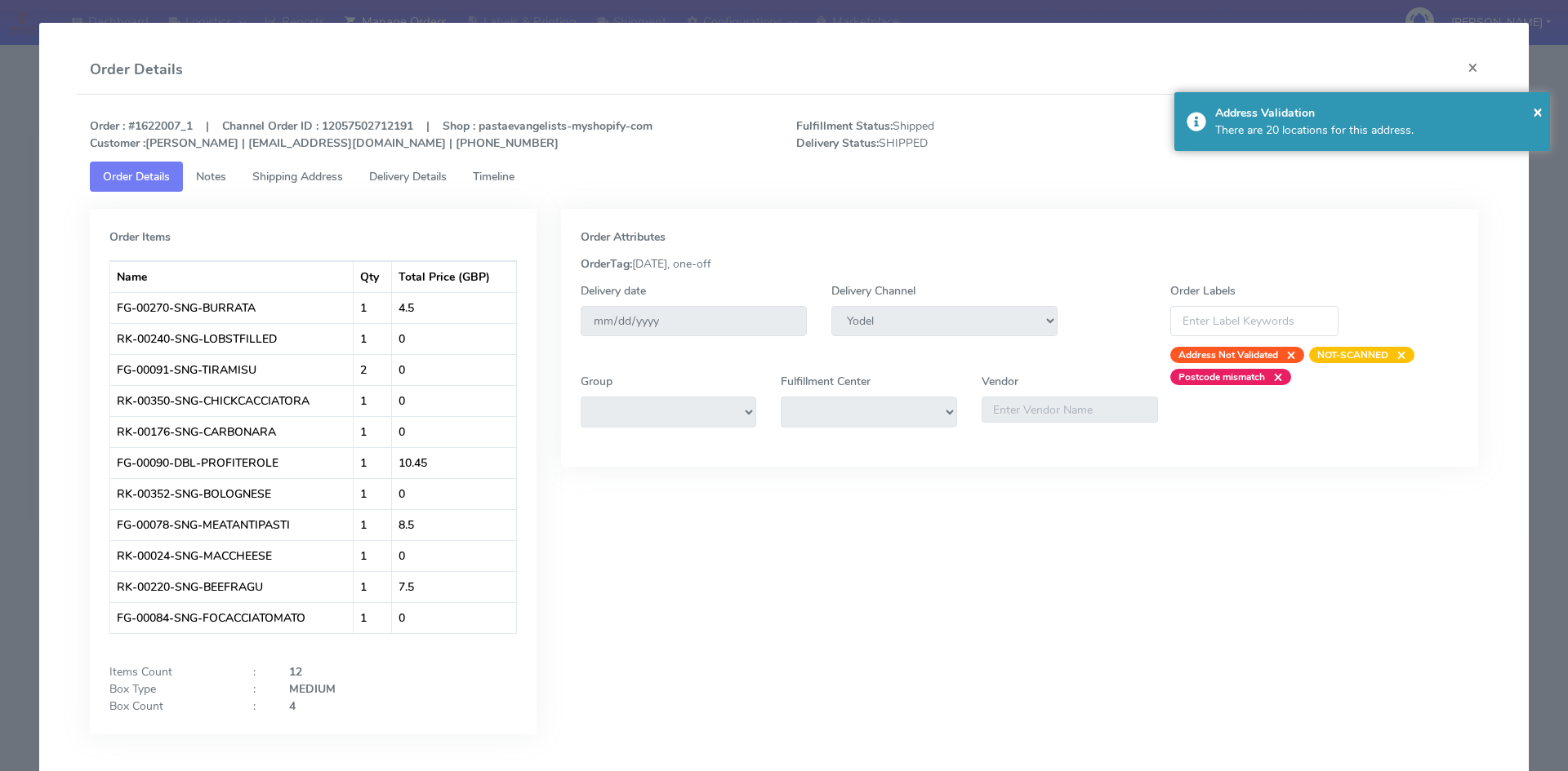
drag, startPoint x: 387, startPoint y: 173, endPoint x: 408, endPoint y: 182, distance: 22.8
click at [387, 173] on span "Delivery Details" at bounding box center [407, 176] width 77 height 16
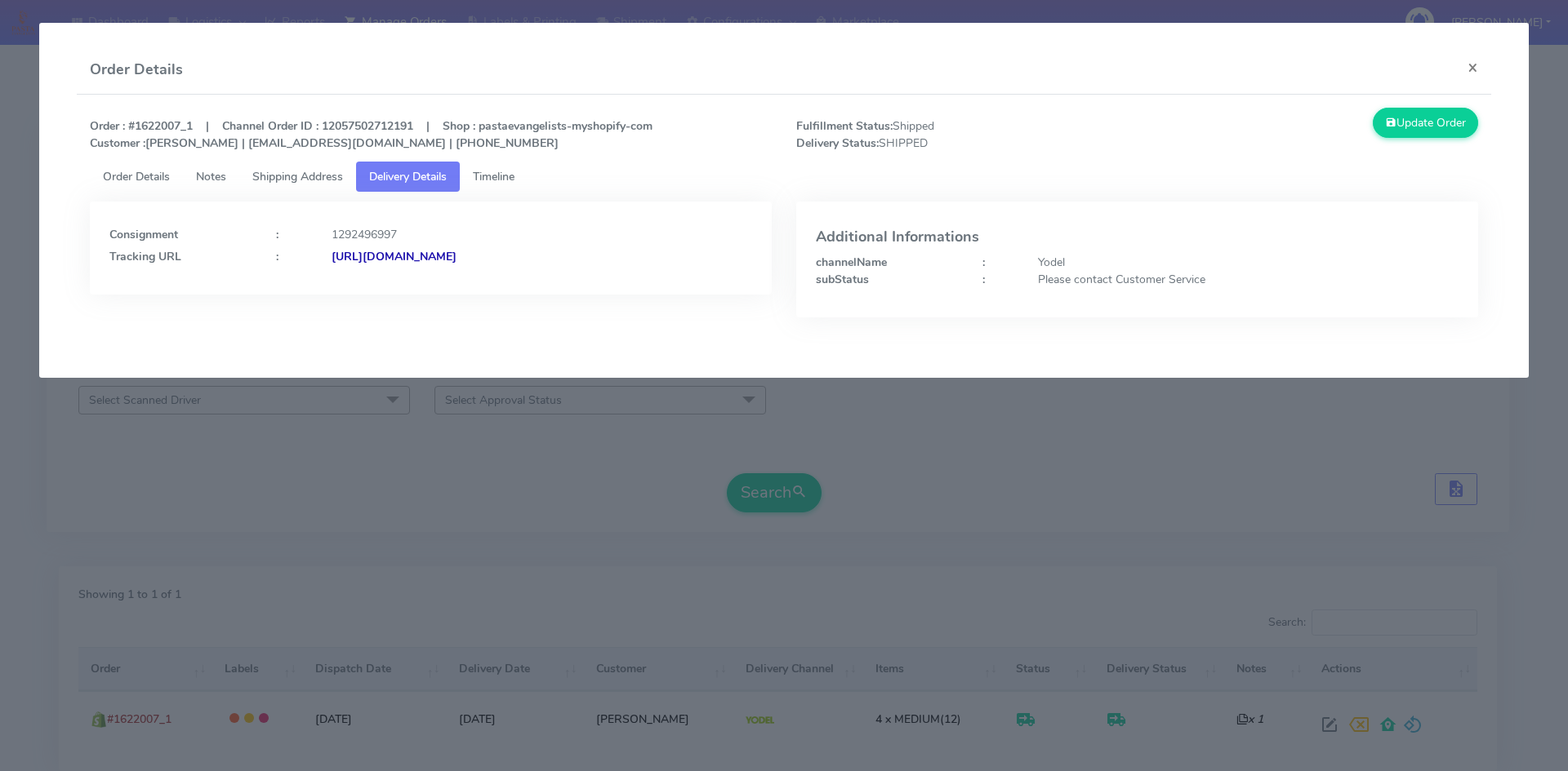
drag, startPoint x: 779, startPoint y: 250, endPoint x: 510, endPoint y: 300, distance: 273.6
click at [510, 300] on div "Consignment : 1292496997 Tracking URL : [URL][DOMAIN_NAME]" at bounding box center [430, 271] width 706 height 141
copy strong "JJD0002249960895745"
